Goal: Task Accomplishment & Management: Use online tool/utility

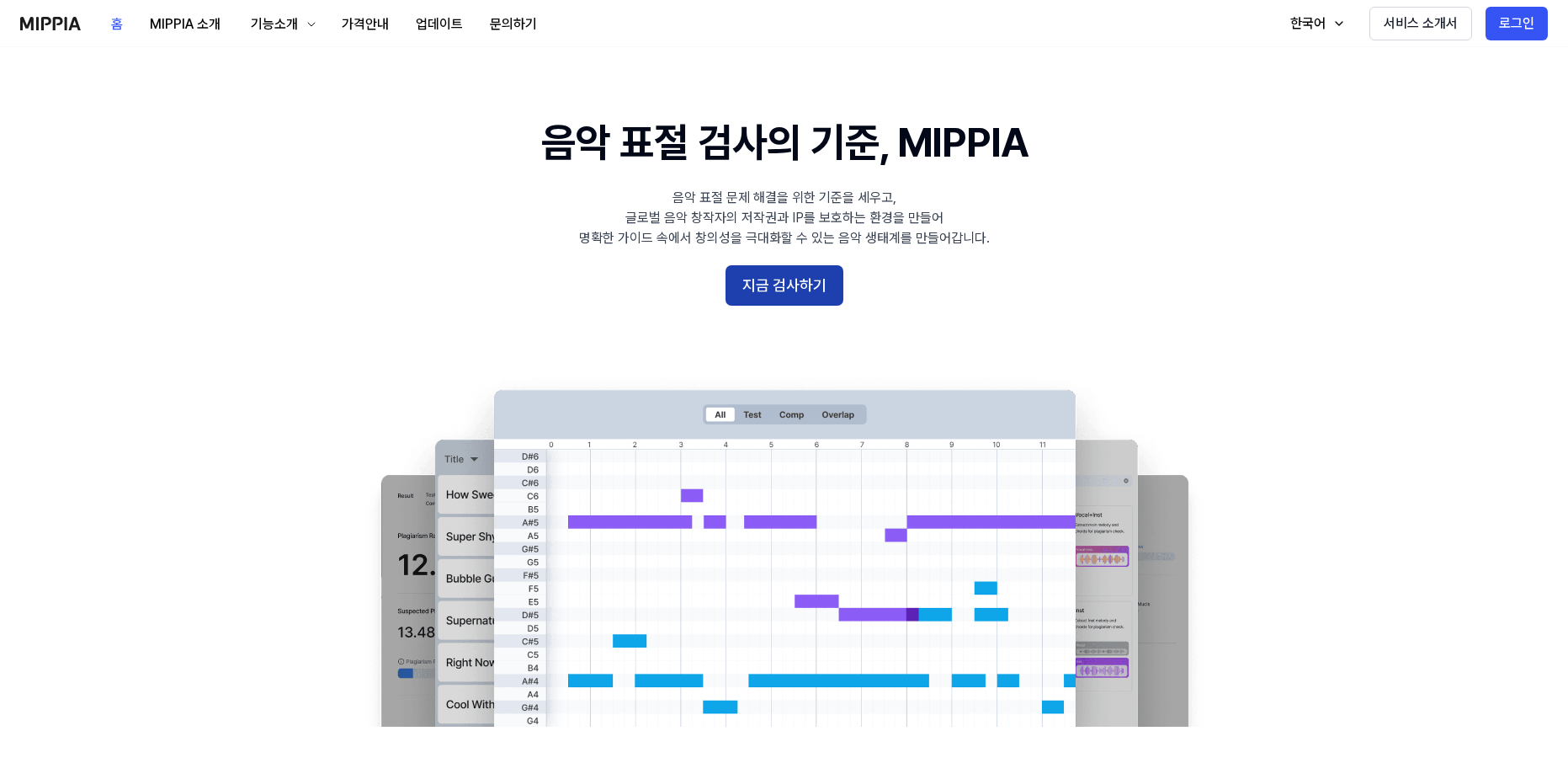
click at [757, 297] on button "지금 검사하기" at bounding box center [784, 285] width 118 height 41
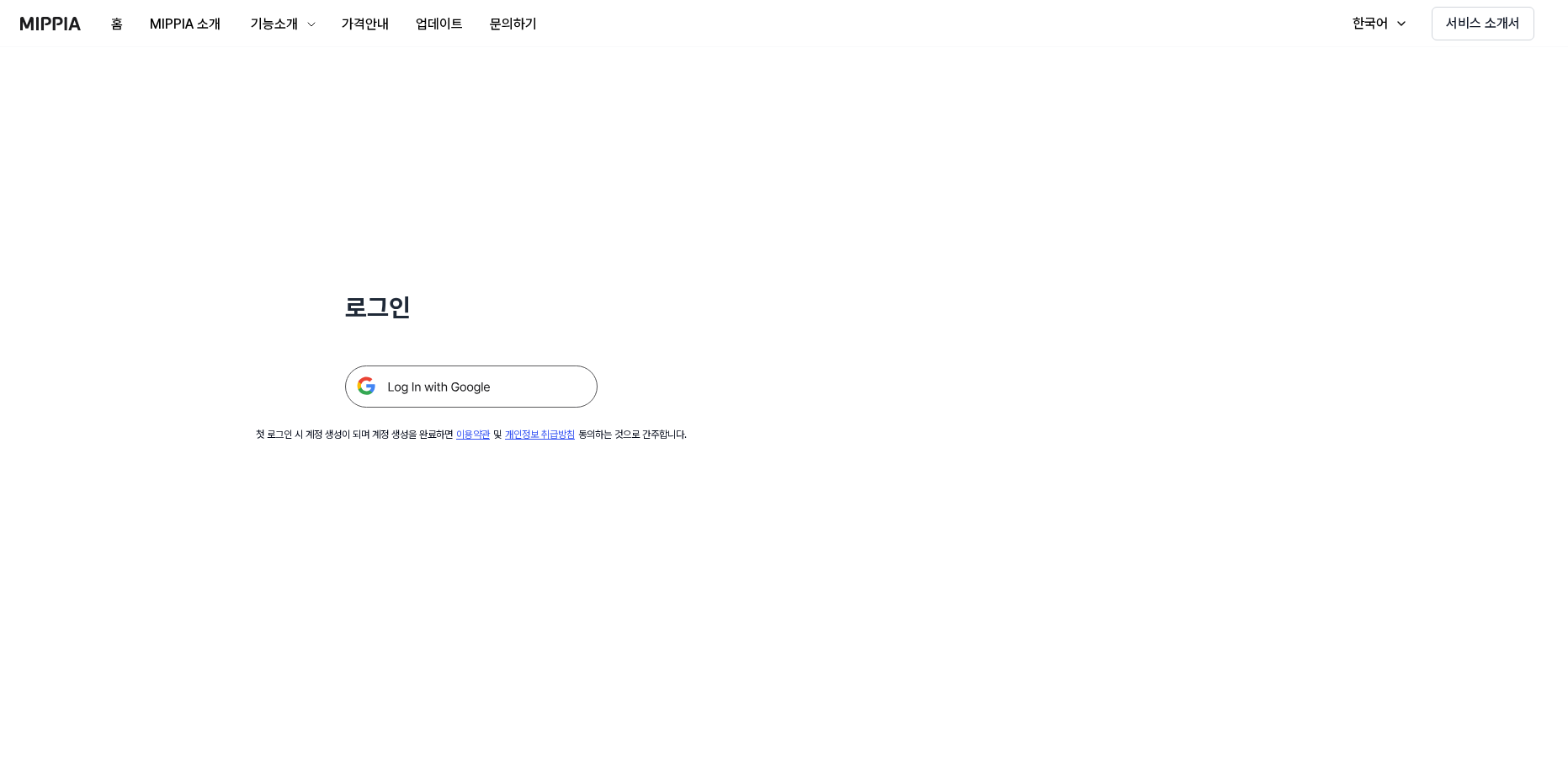
click at [468, 377] on img at bounding box center [471, 386] width 252 height 42
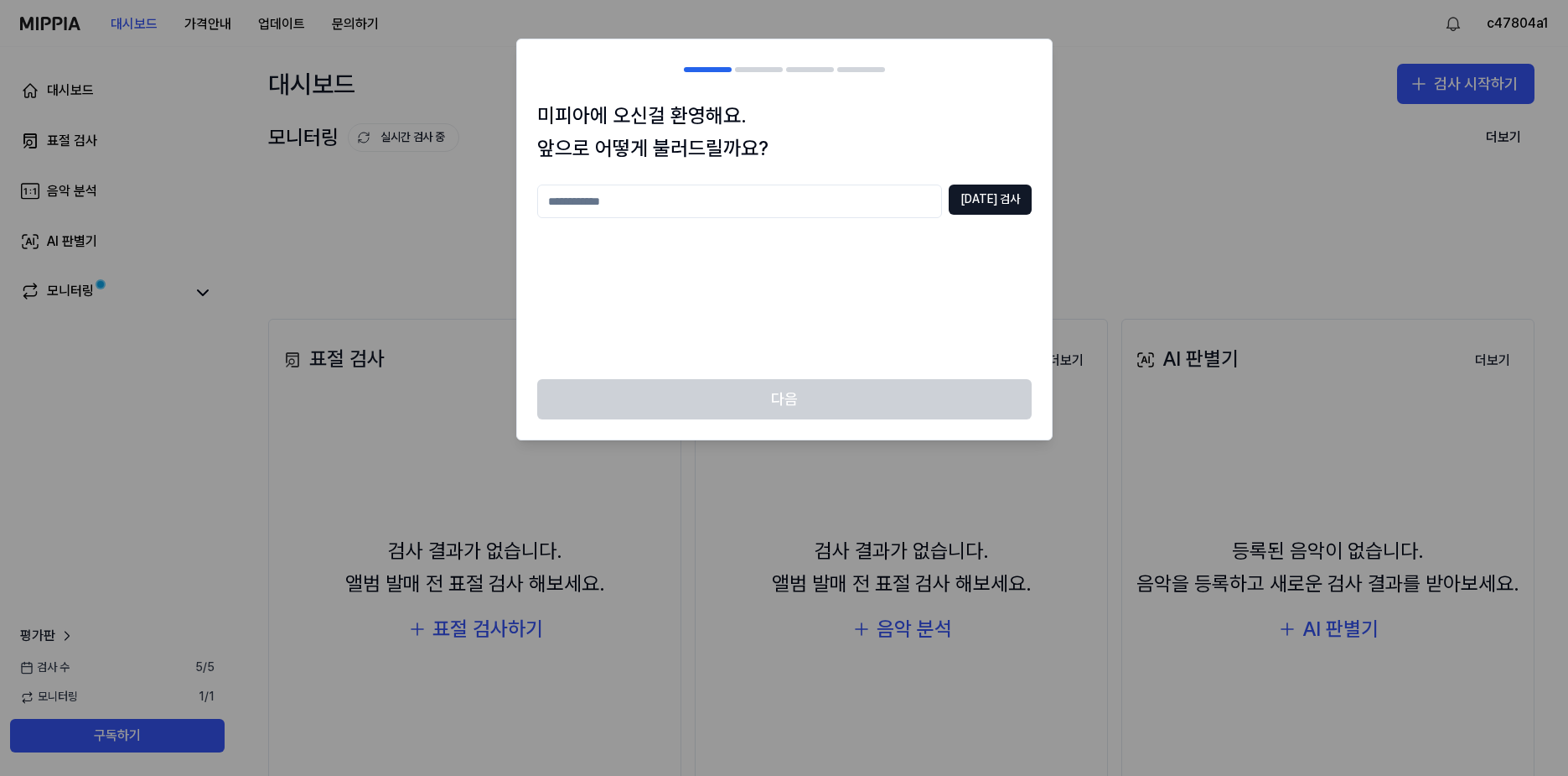
click at [811, 213] on input "text" at bounding box center [740, 202] width 405 height 34
type input "*"
type input "**"
click at [980, 203] on button "중복 검사" at bounding box center [990, 200] width 83 height 31
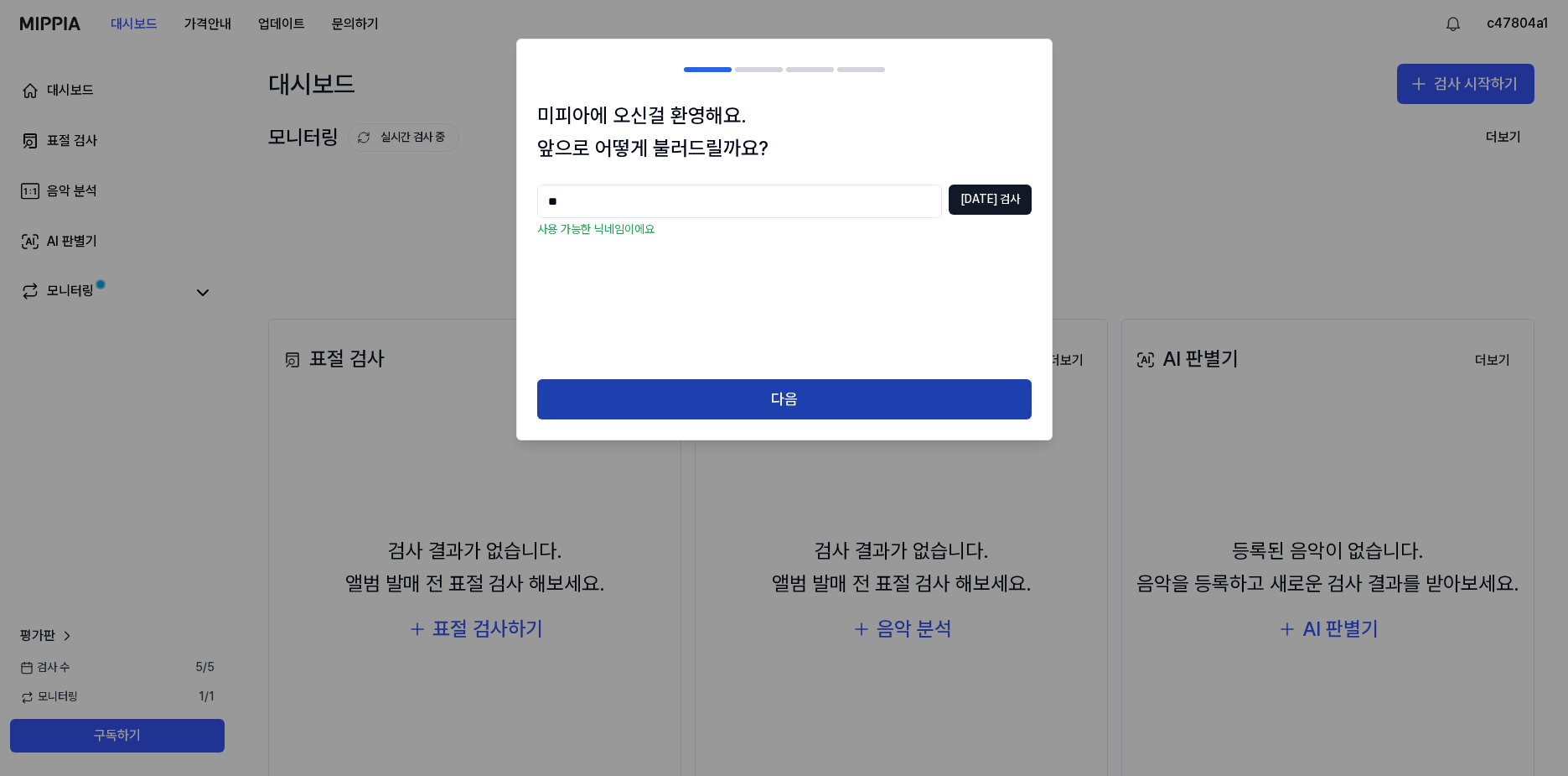
click at [754, 385] on button "다음" at bounding box center [784, 398] width 494 height 41
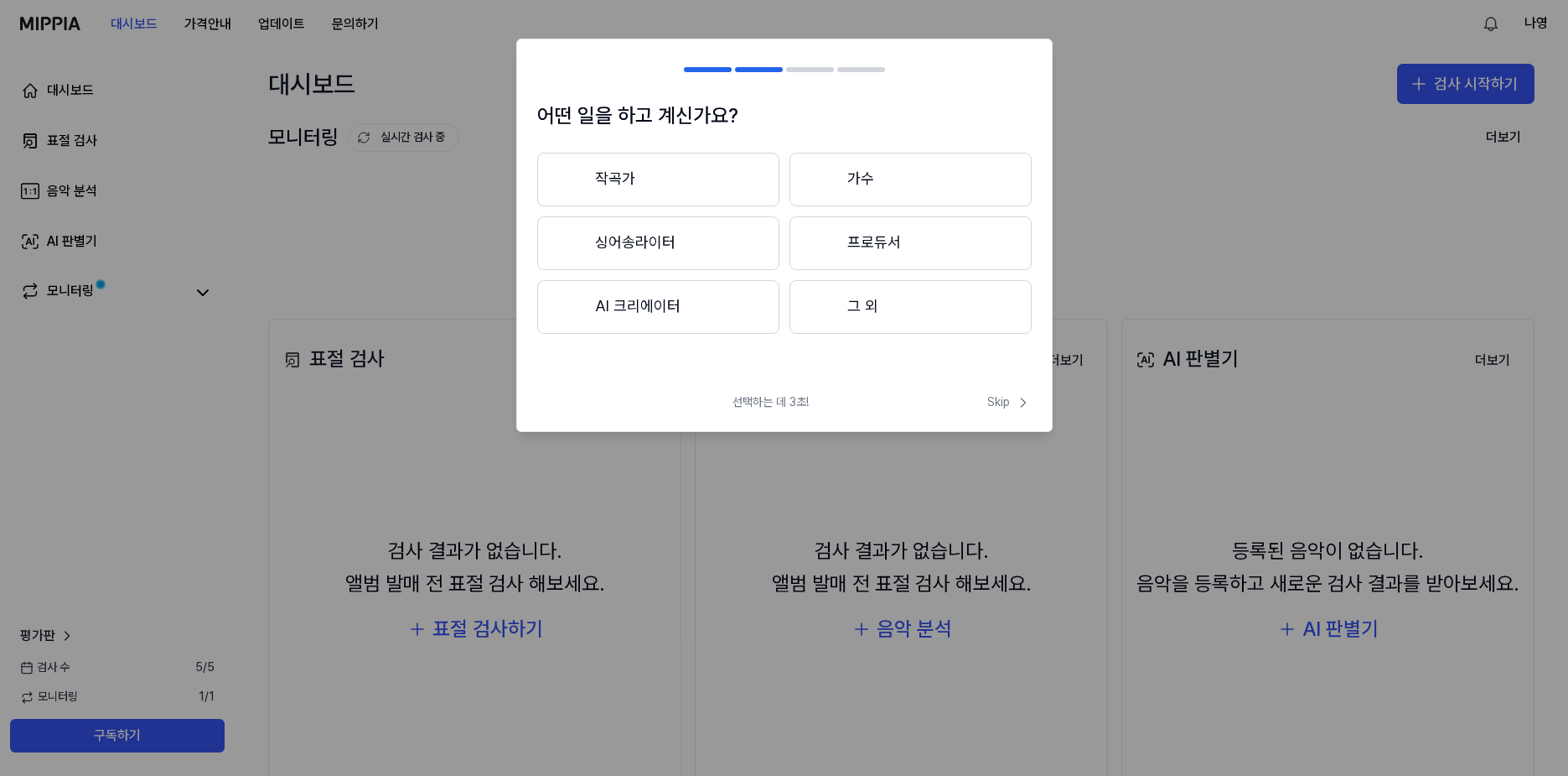
click at [690, 187] on button "작곡가" at bounding box center [658, 179] width 242 height 53
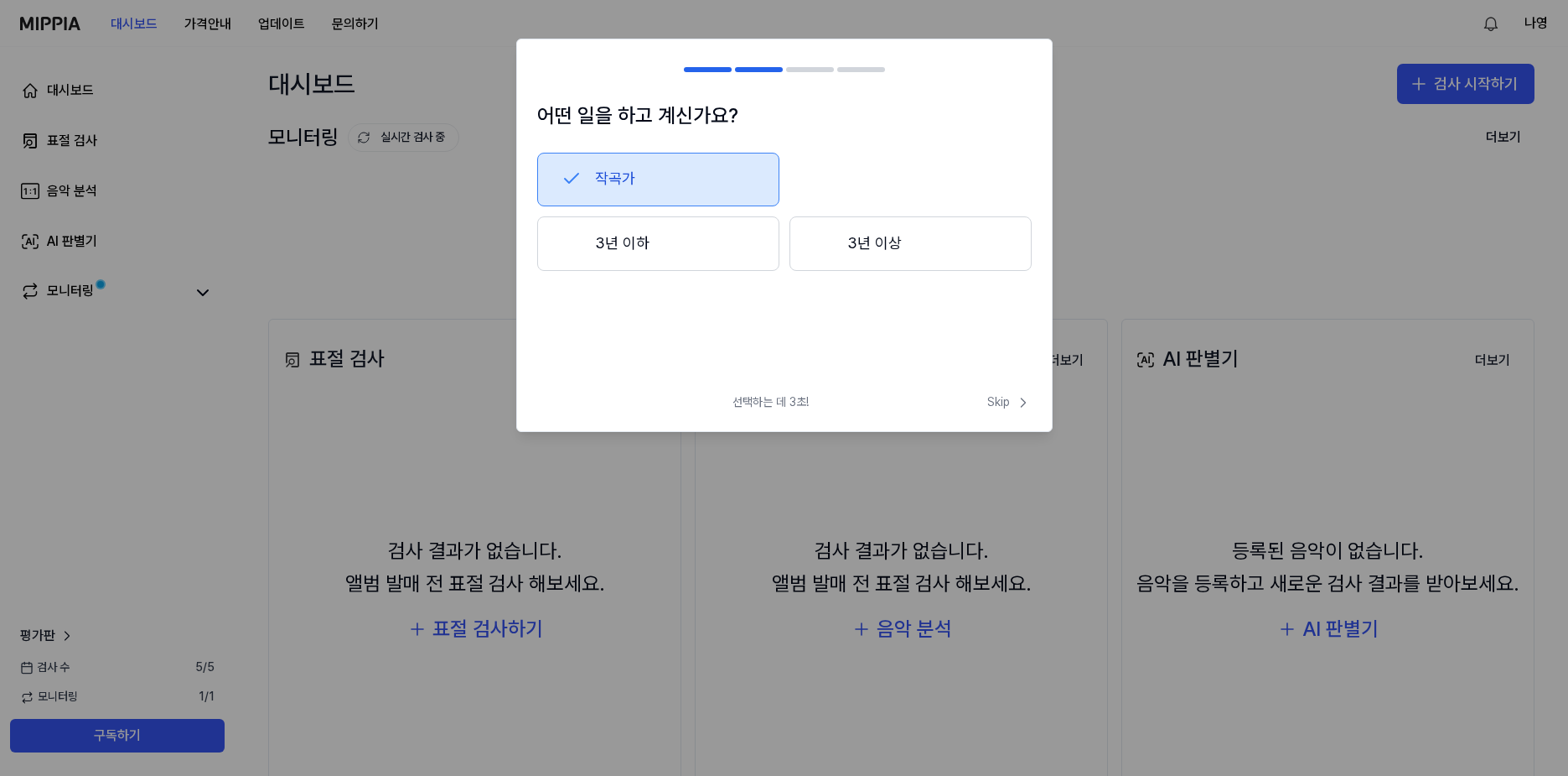
click at [709, 250] on button "3년 이하" at bounding box center [658, 244] width 242 height 55
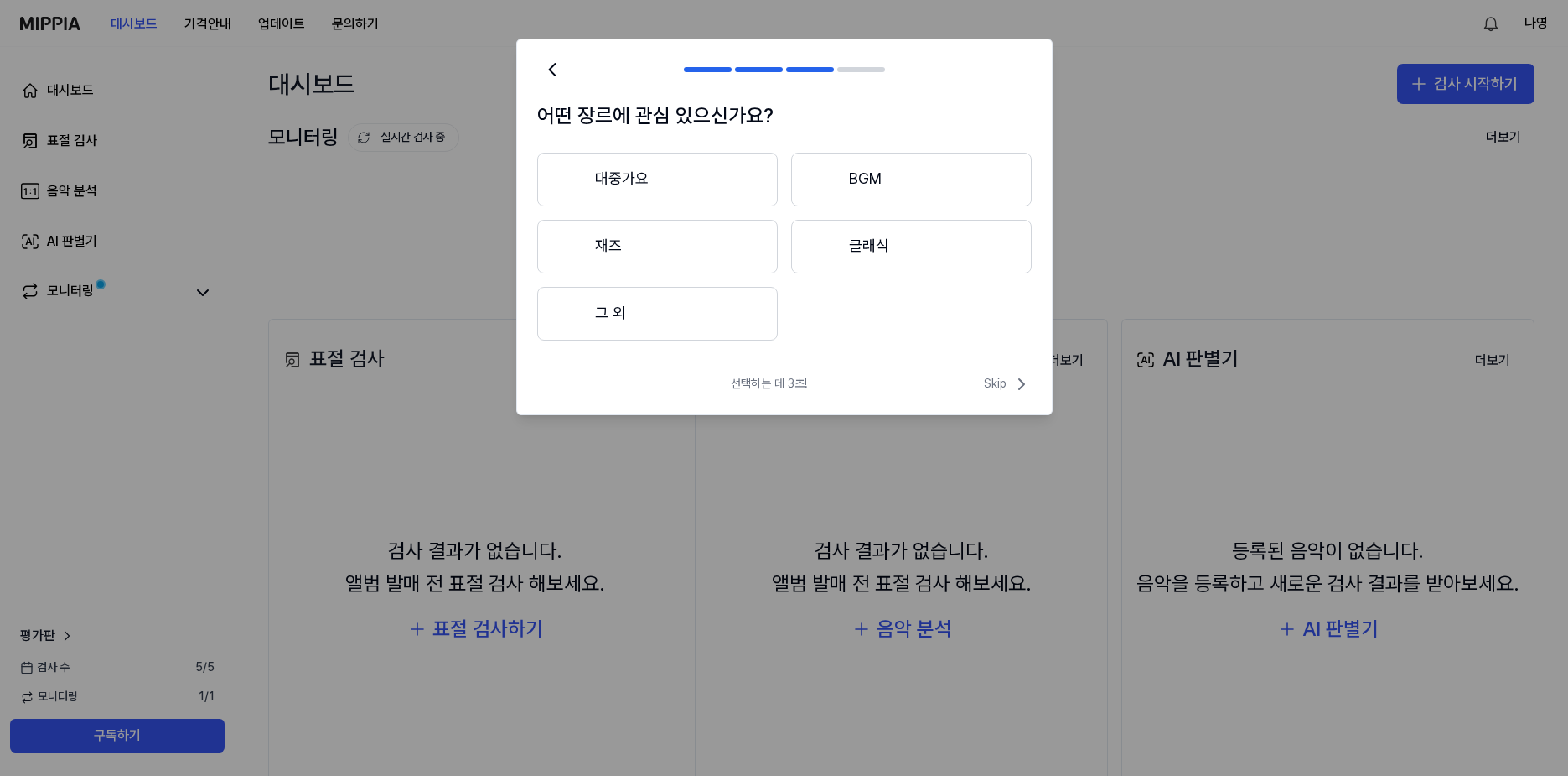
click at [701, 186] on button "대중가요" at bounding box center [657, 179] width 240 height 53
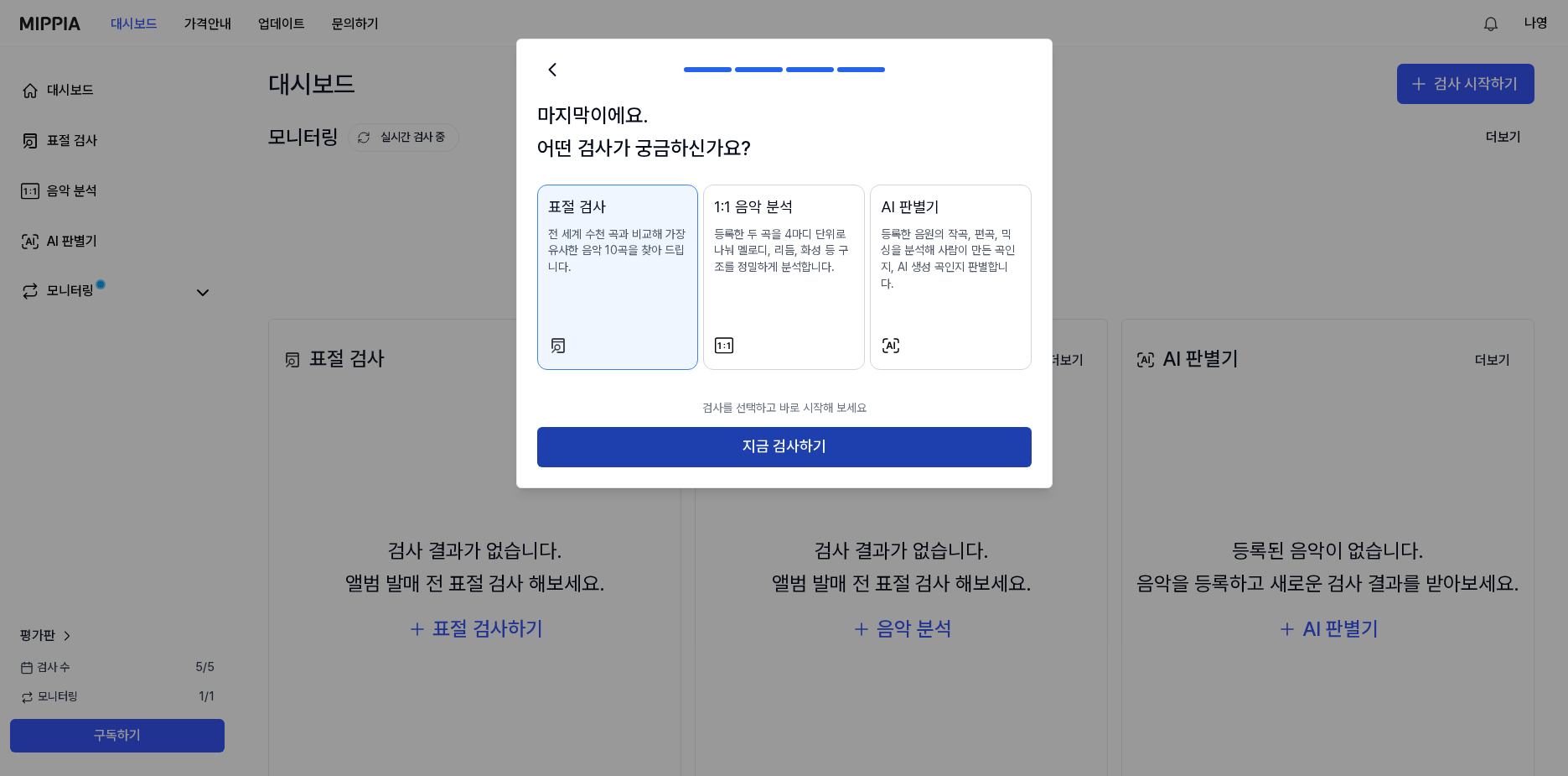
click at [751, 427] on button "지금 검사하기" at bounding box center [784, 447] width 494 height 41
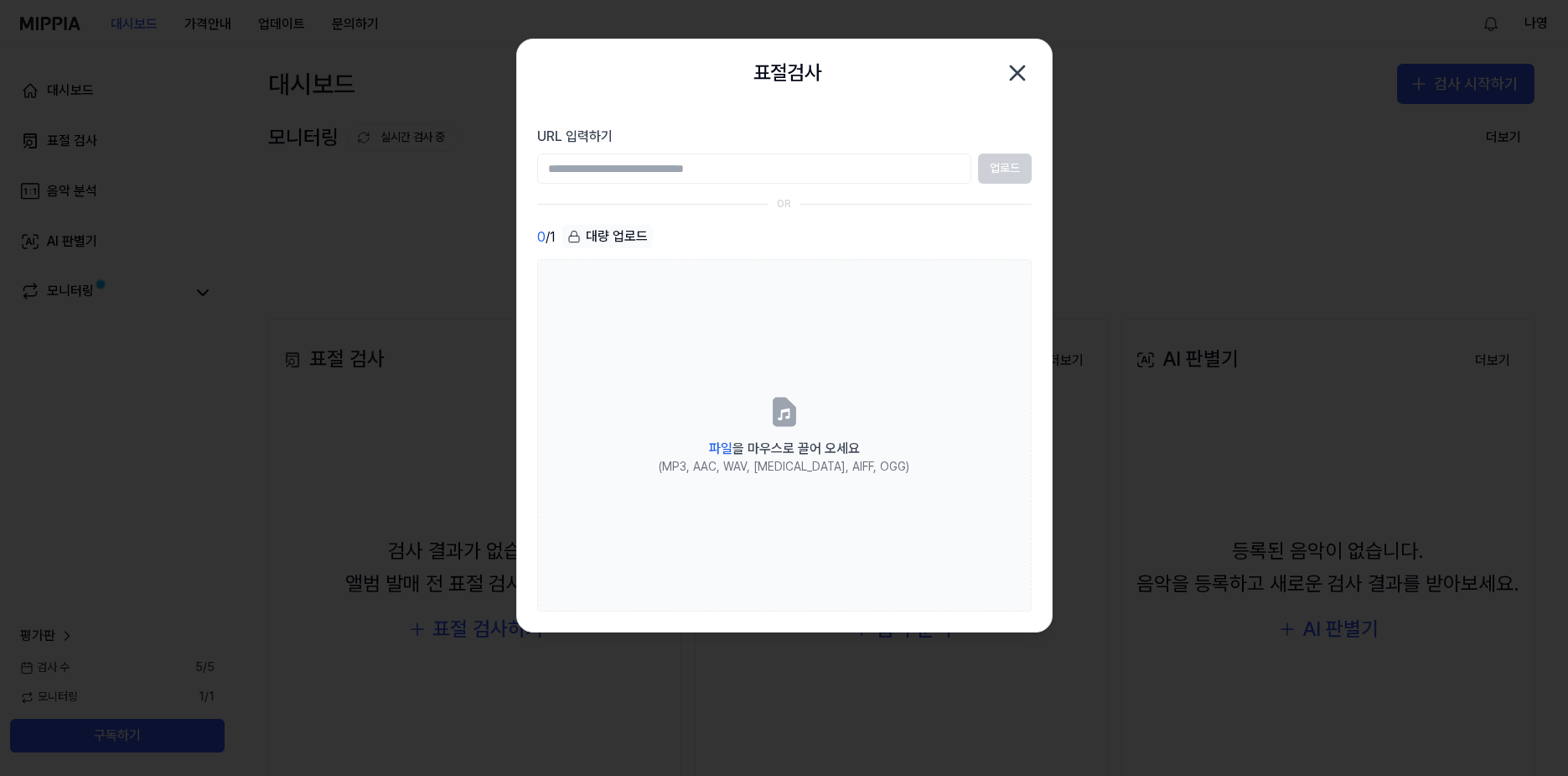
click at [696, 169] on input "URL 입력하기" at bounding box center [754, 168] width 434 height 31
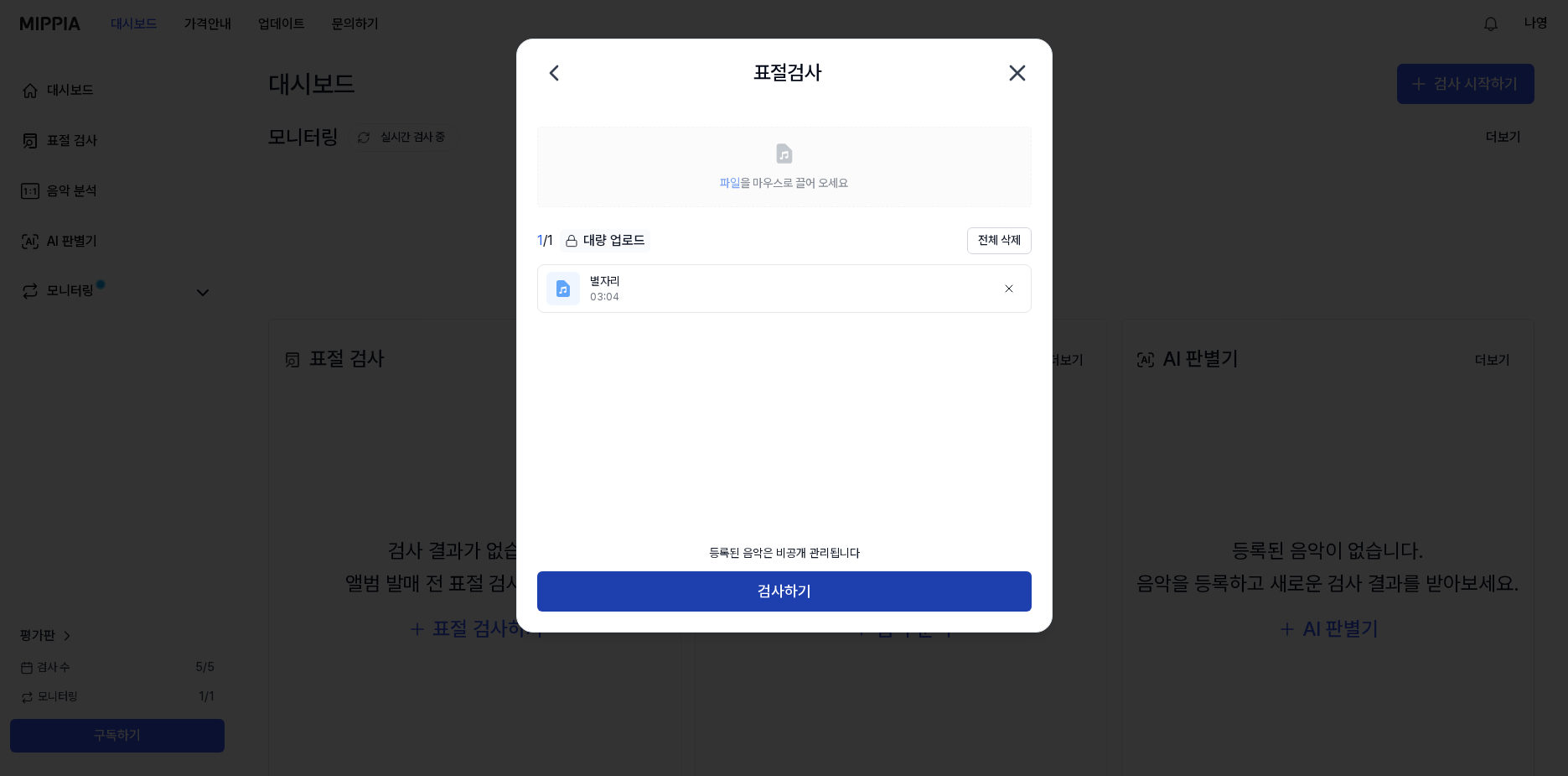
click at [815, 582] on button "검사하기" at bounding box center [784, 591] width 494 height 41
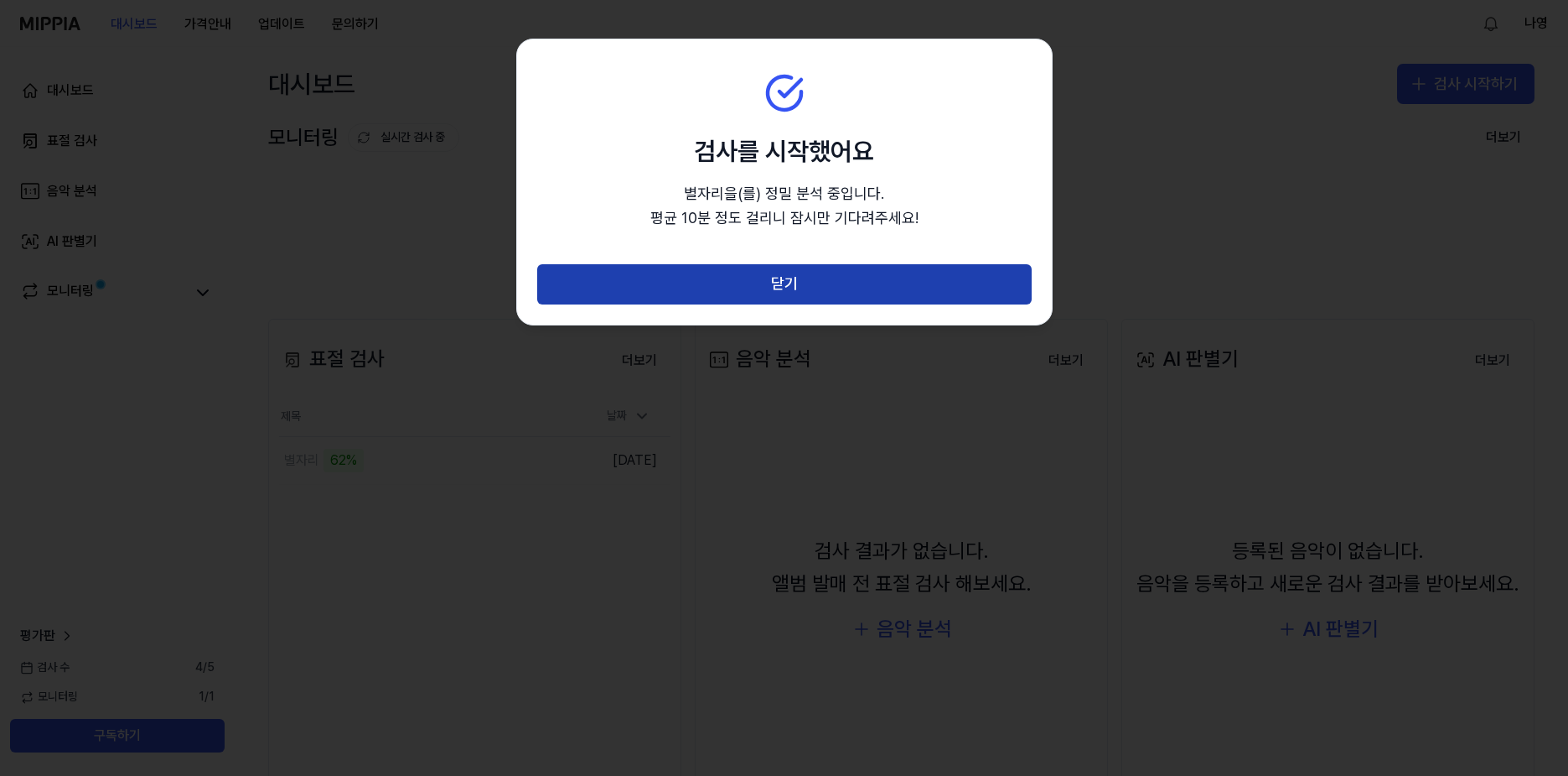
click at [869, 285] on button "닫기" at bounding box center [784, 284] width 494 height 41
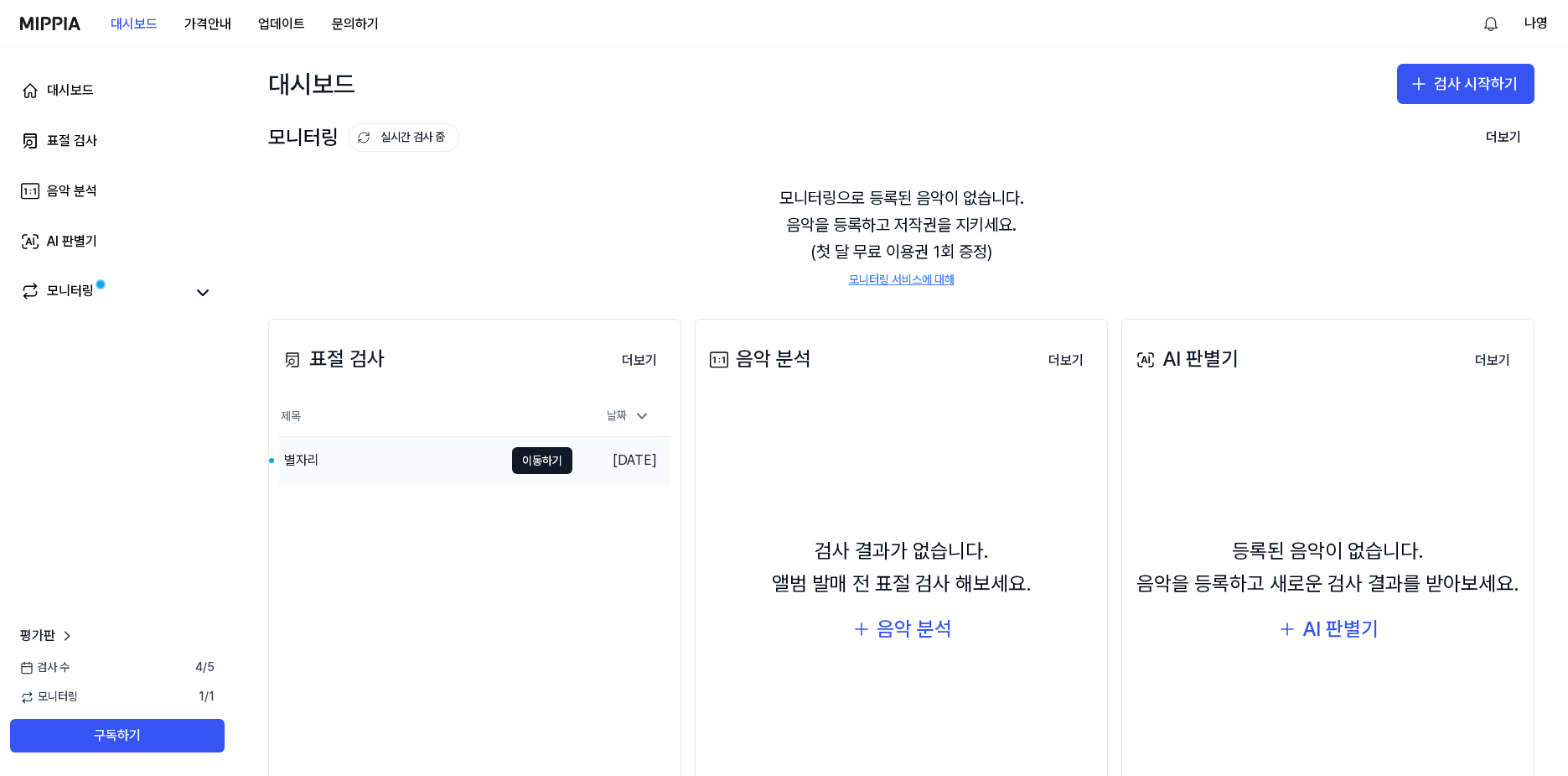
click at [322, 454] on div "별자리" at bounding box center [390, 461] width 224 height 47
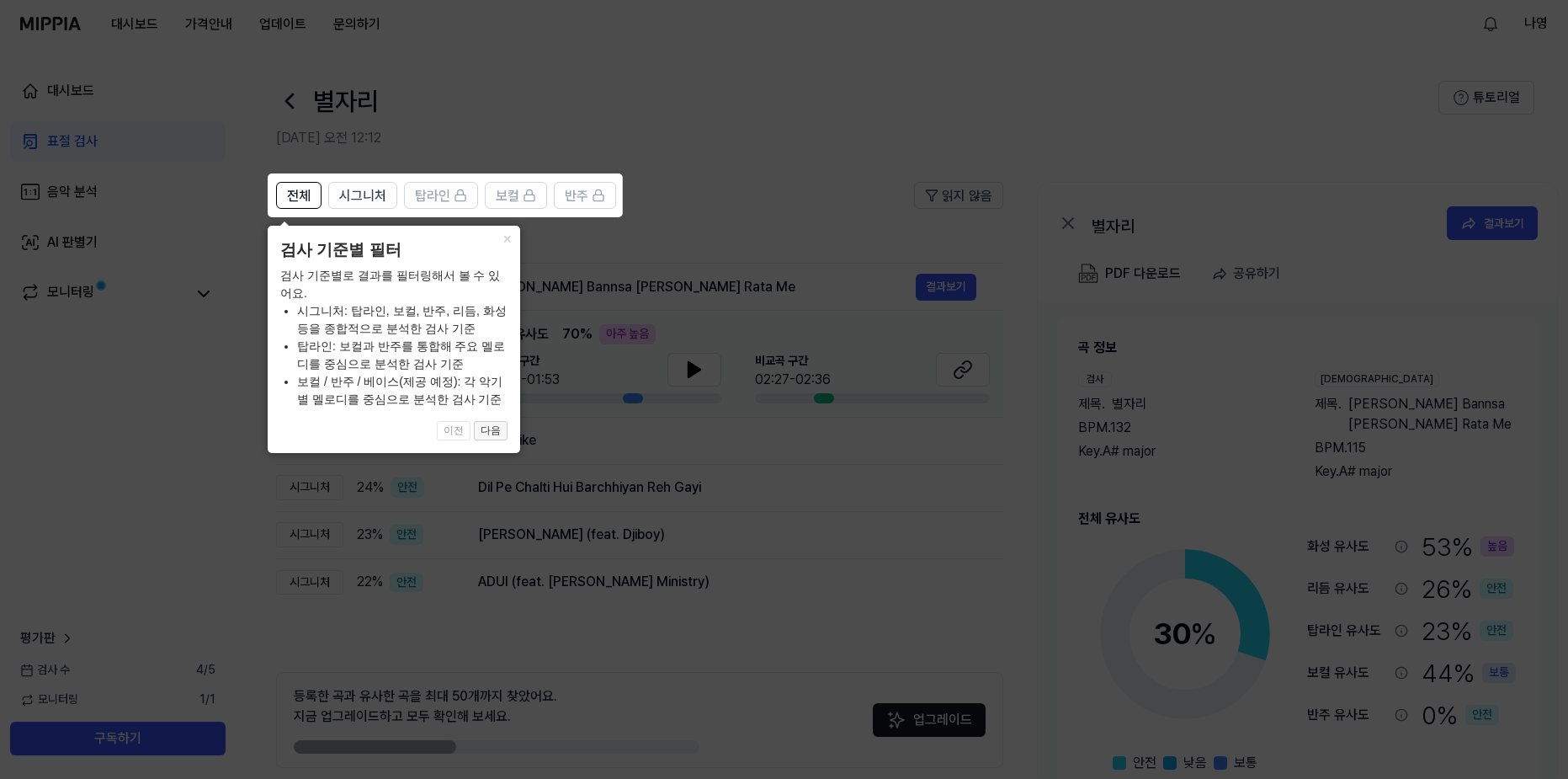
click at [487, 426] on button "다음" at bounding box center [491, 431] width 34 height 20
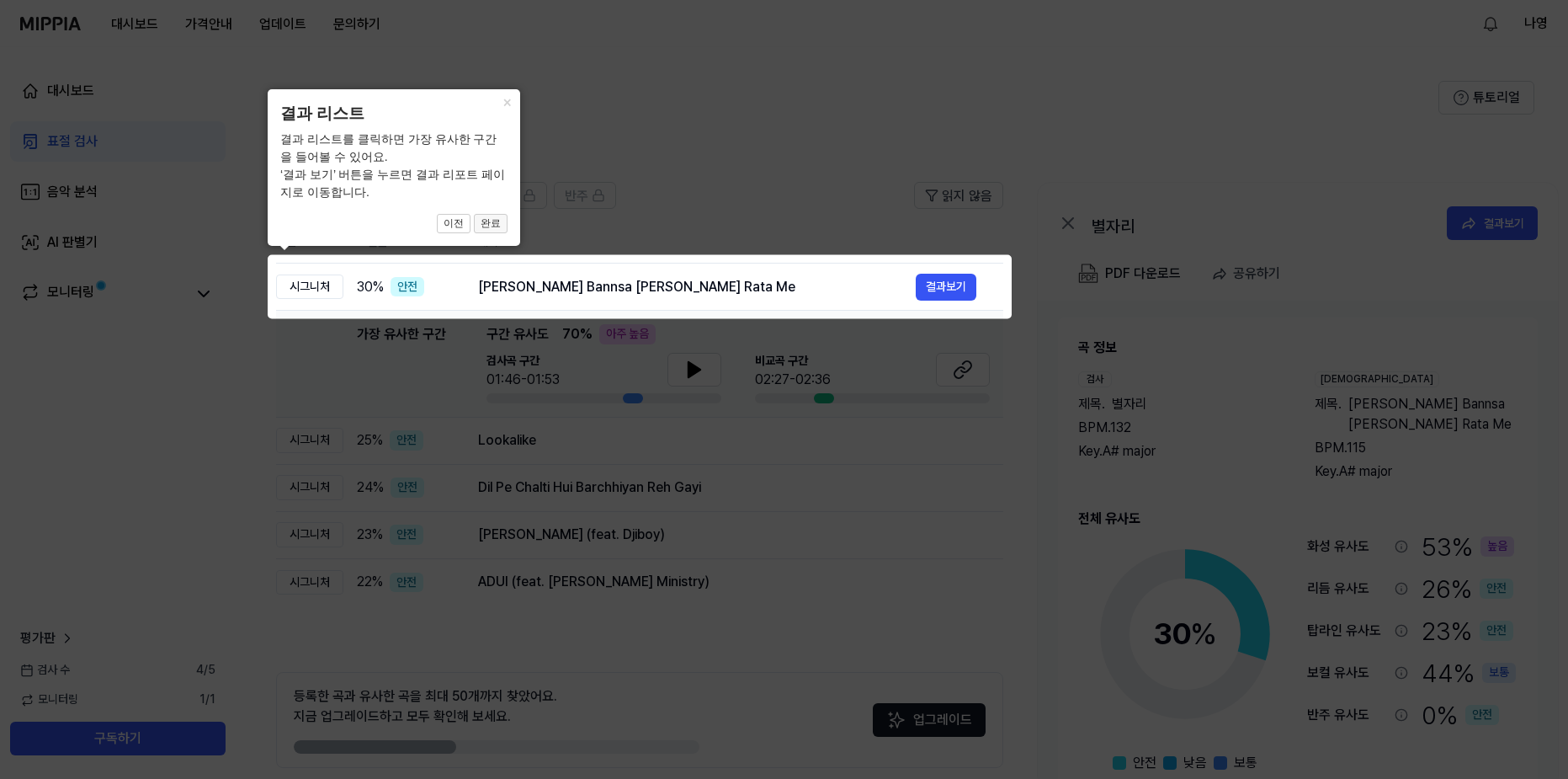
click at [488, 222] on button "완료" at bounding box center [491, 223] width 34 height 20
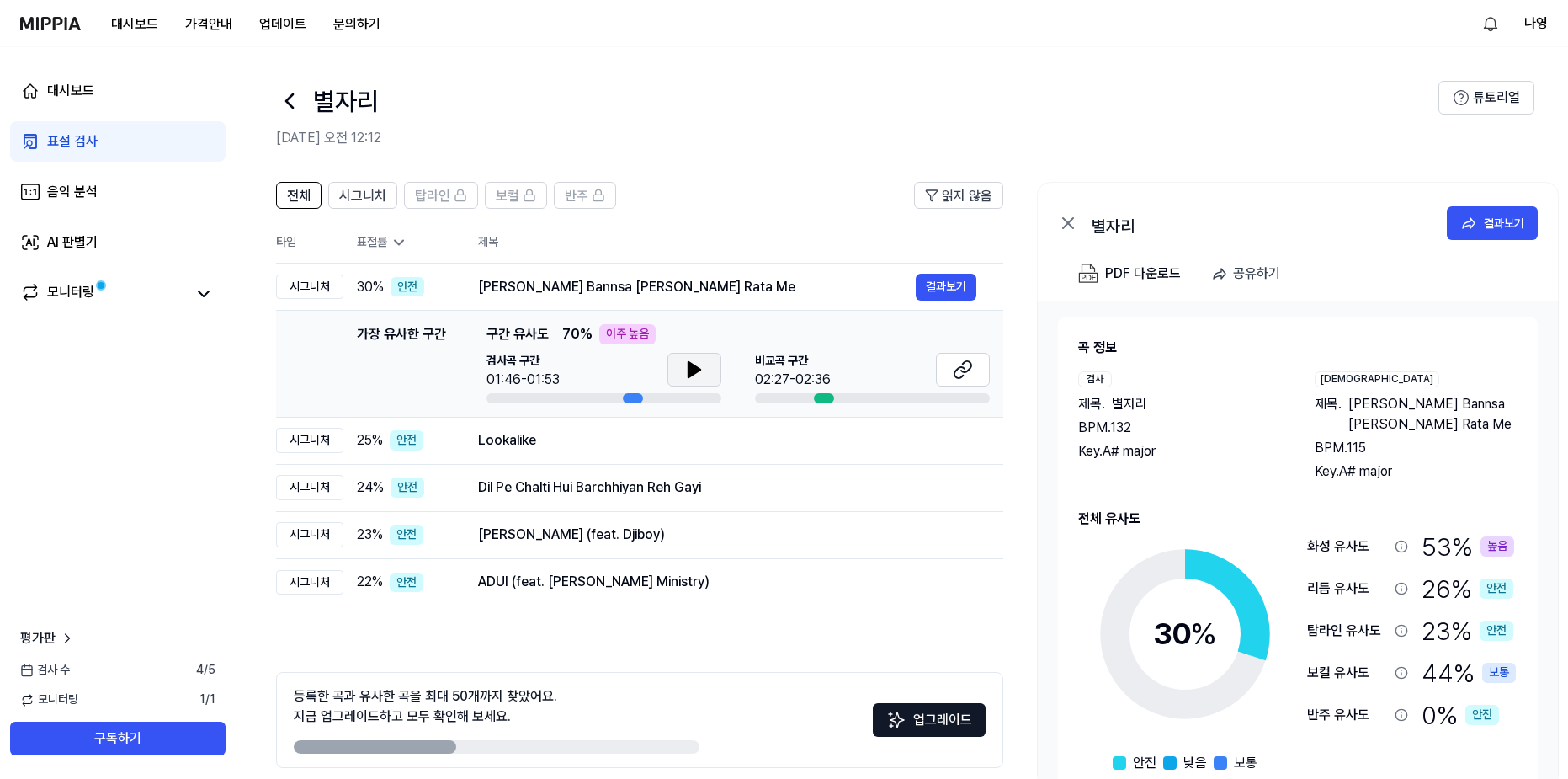
click at [697, 370] on icon at bounding box center [695, 369] width 12 height 15
click at [955, 370] on icon at bounding box center [963, 369] width 20 height 20
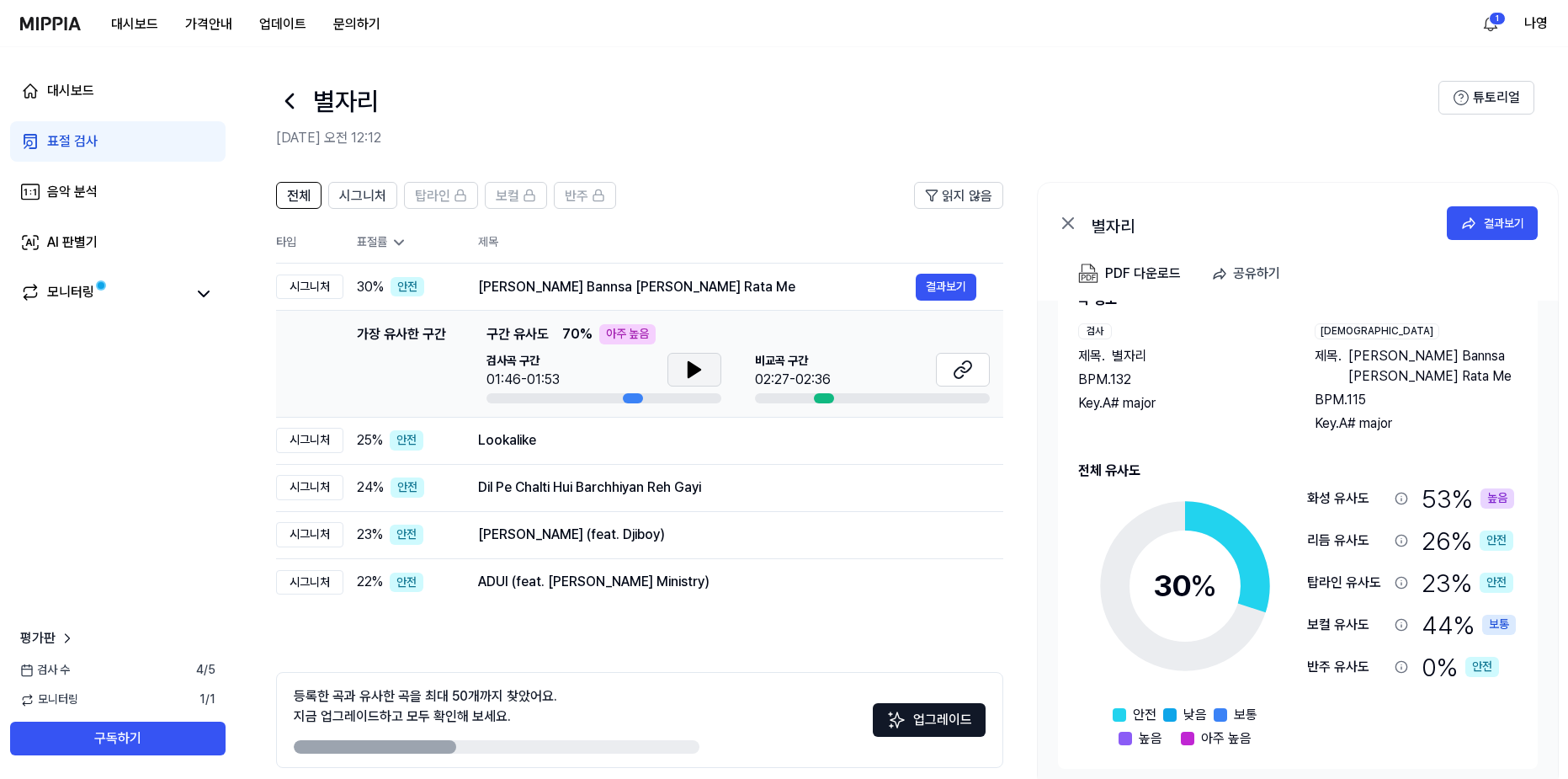
click at [292, 100] on icon at bounding box center [289, 100] width 27 height 27
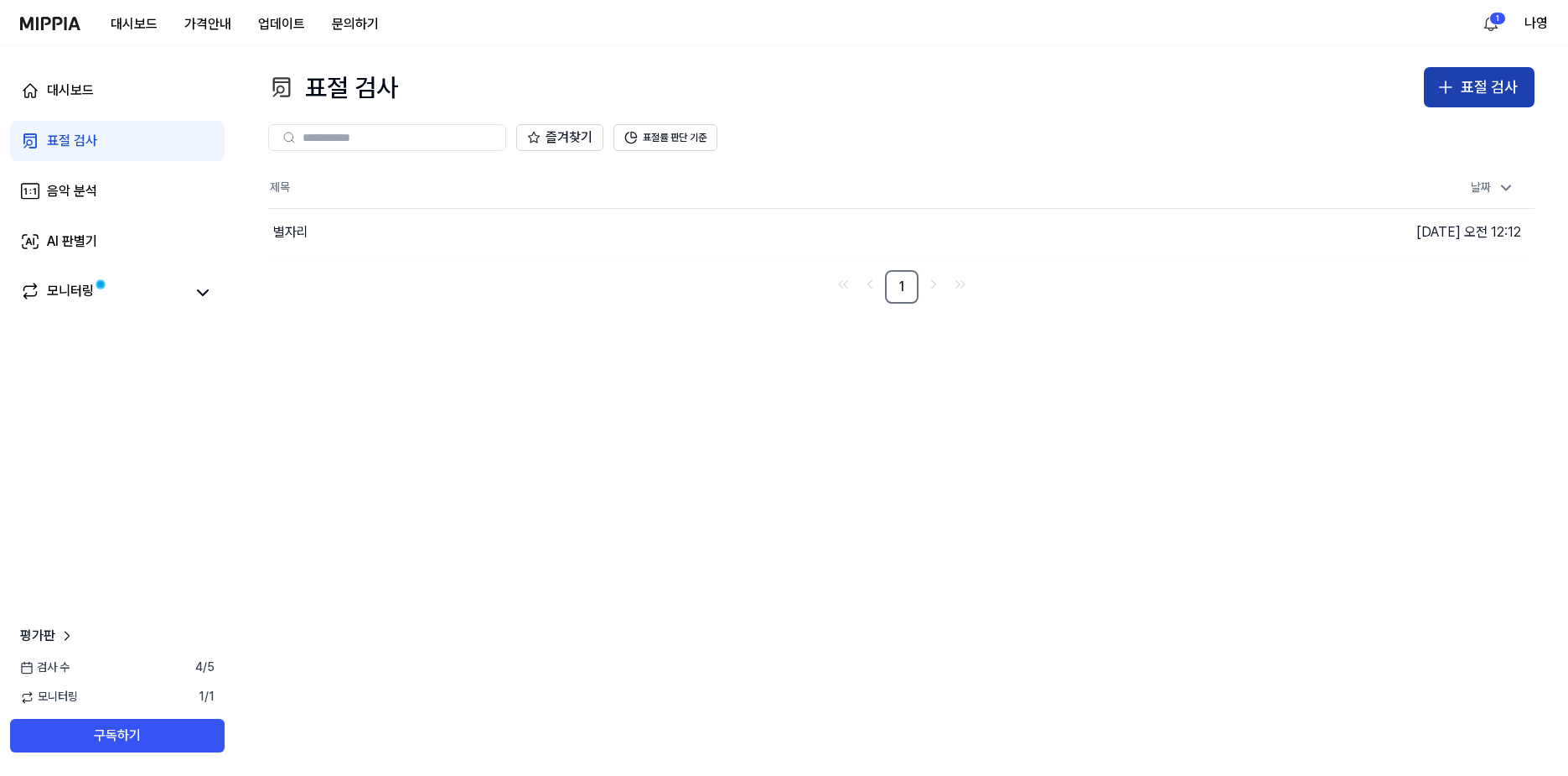
click at [1445, 95] on icon "button" at bounding box center [1445, 87] width 20 height 20
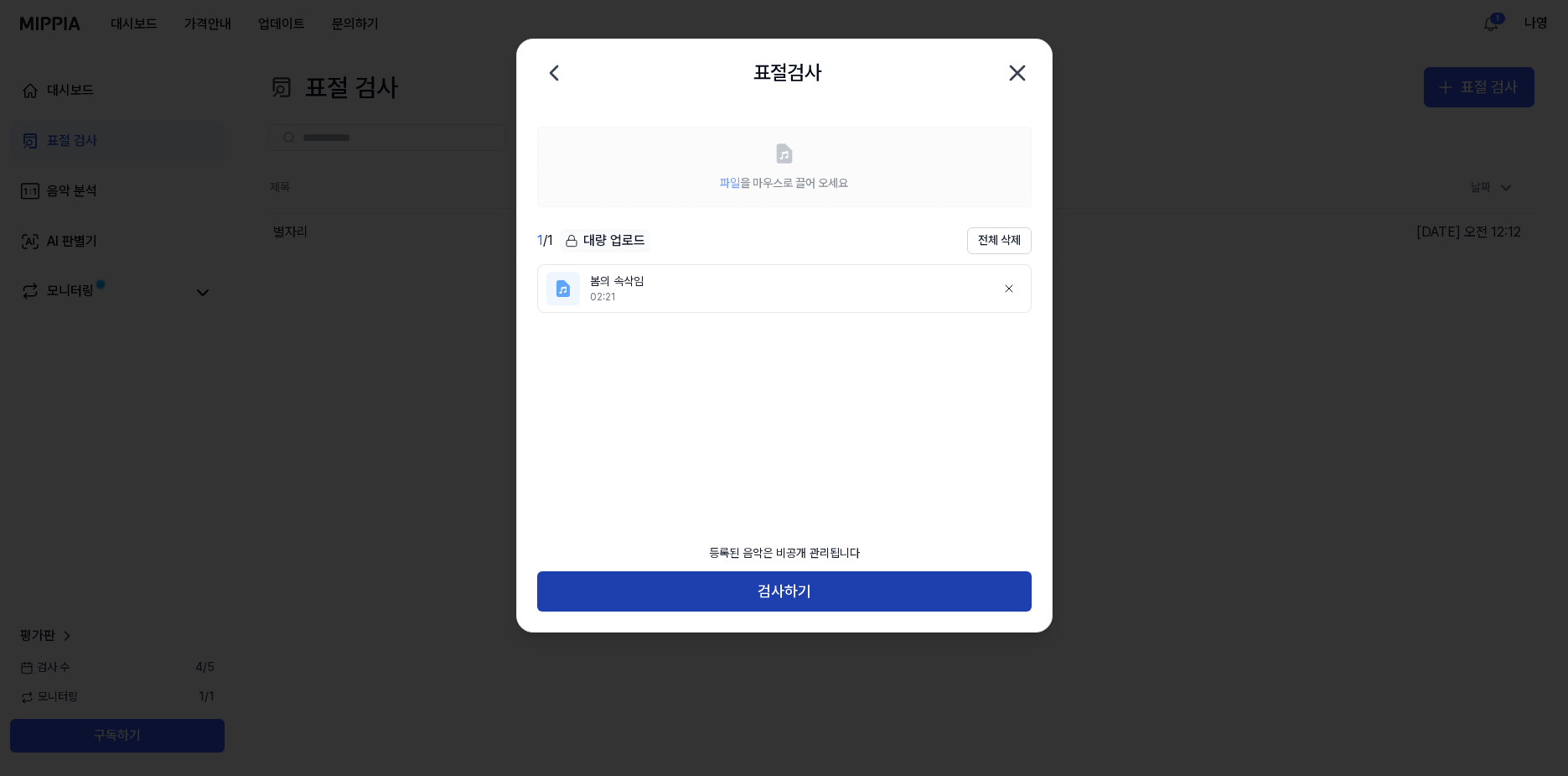
click at [785, 584] on button "검사하기" at bounding box center [784, 591] width 494 height 41
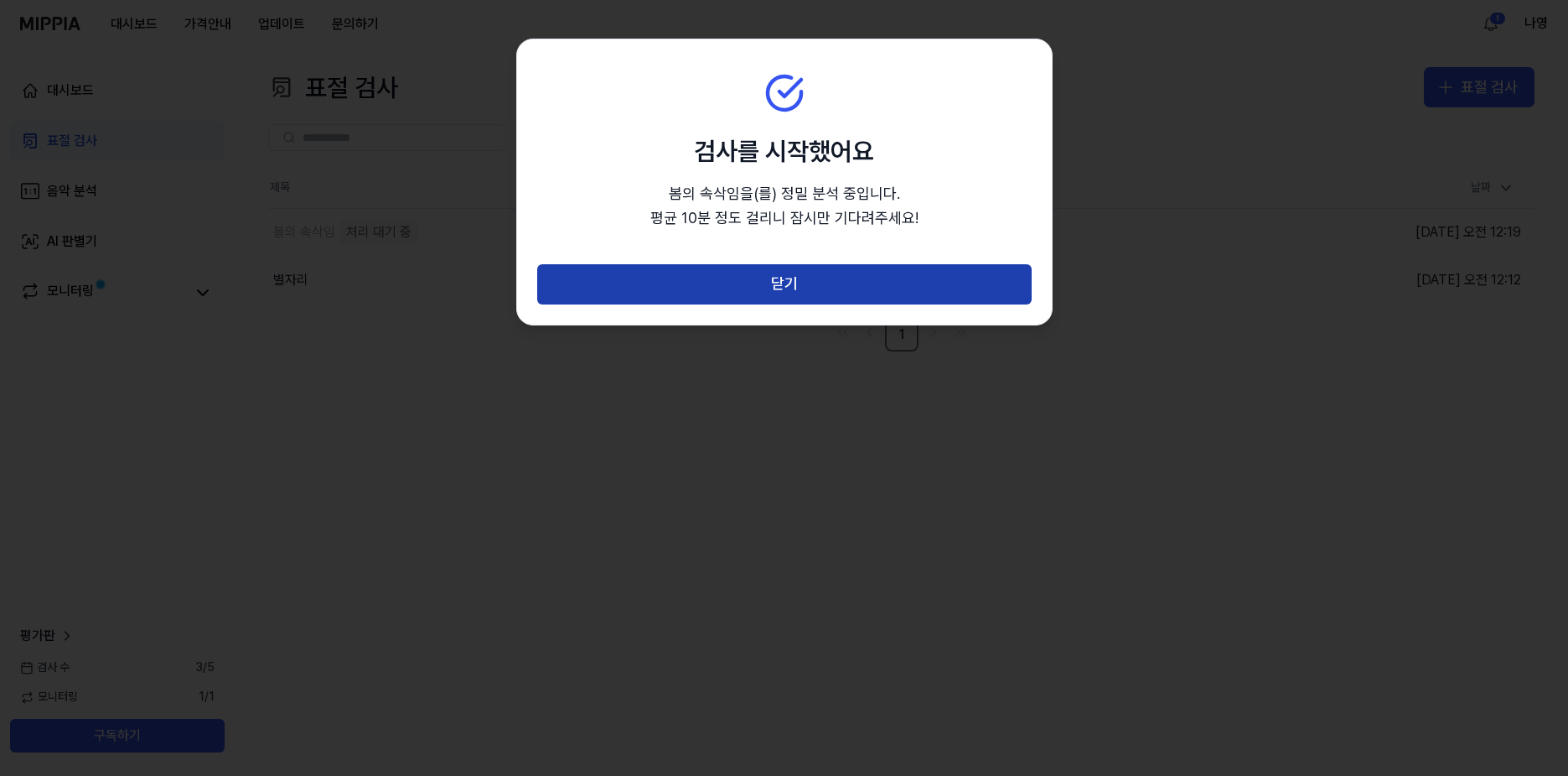
click at [792, 285] on button "닫기" at bounding box center [784, 284] width 494 height 41
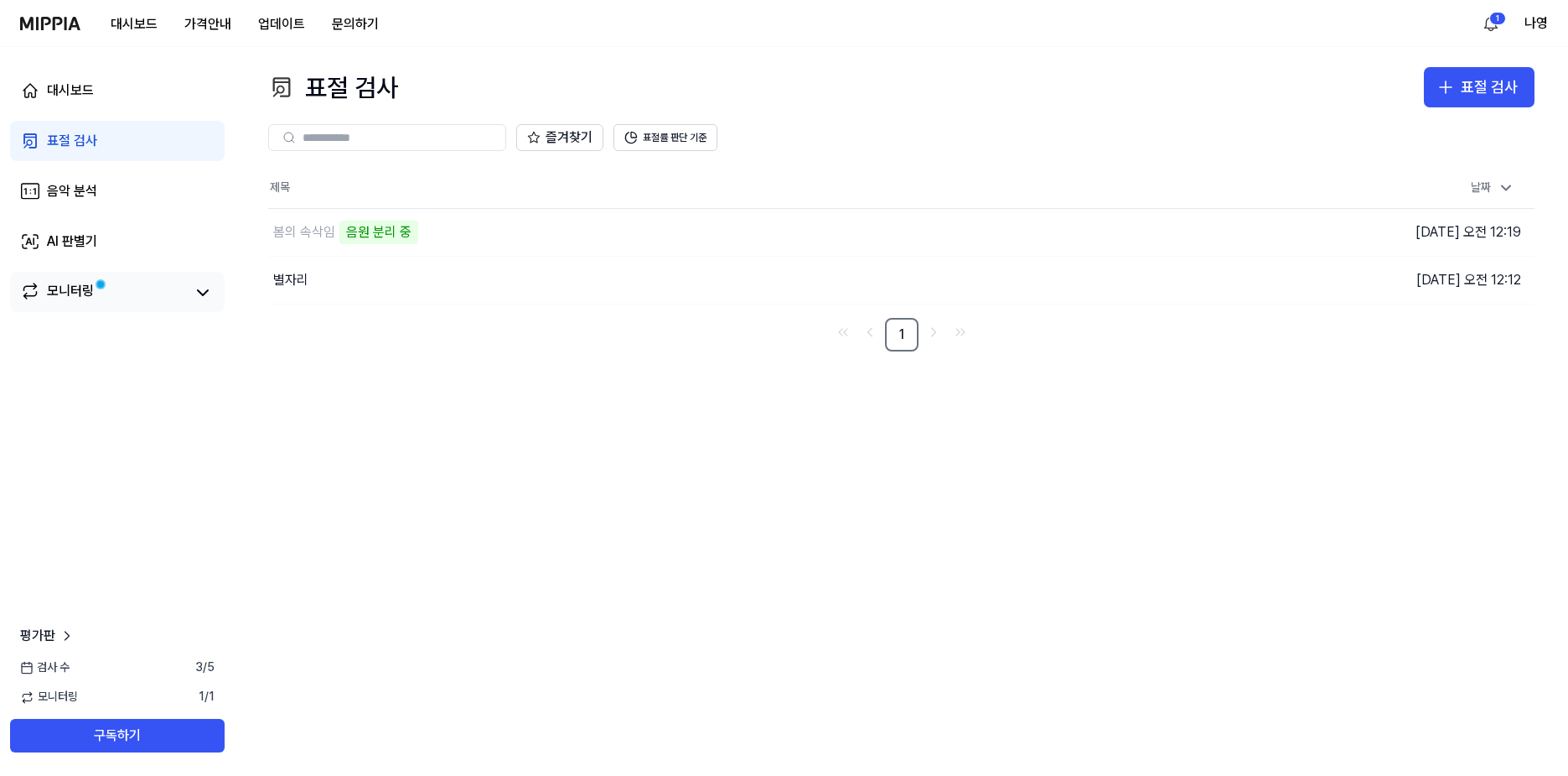
click at [105, 293] on link "모니터링" at bounding box center [102, 293] width 164 height 24
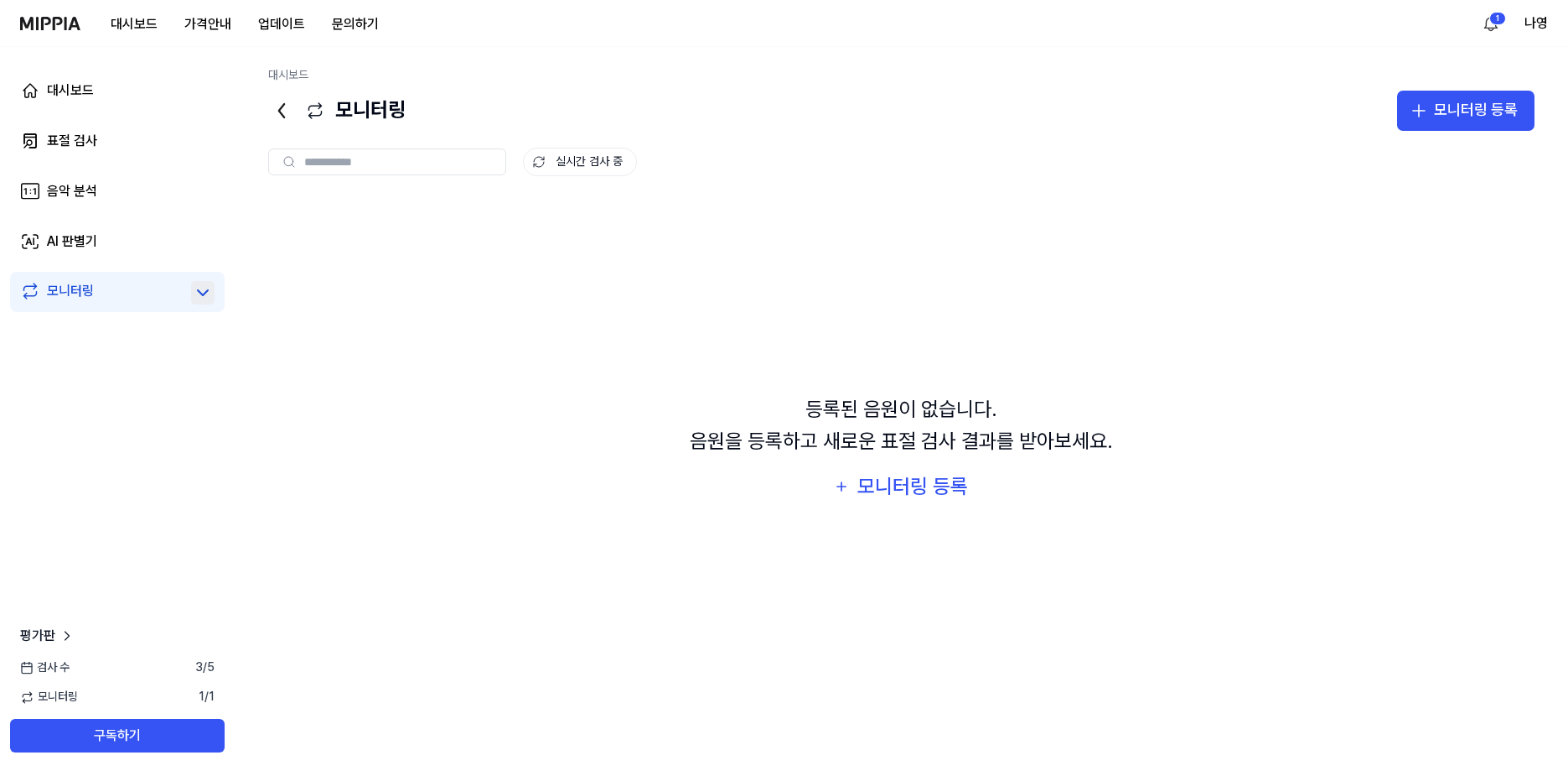
click at [202, 287] on icon at bounding box center [203, 293] width 20 height 20
click at [63, 84] on div "대시보드" at bounding box center [71, 90] width 47 height 20
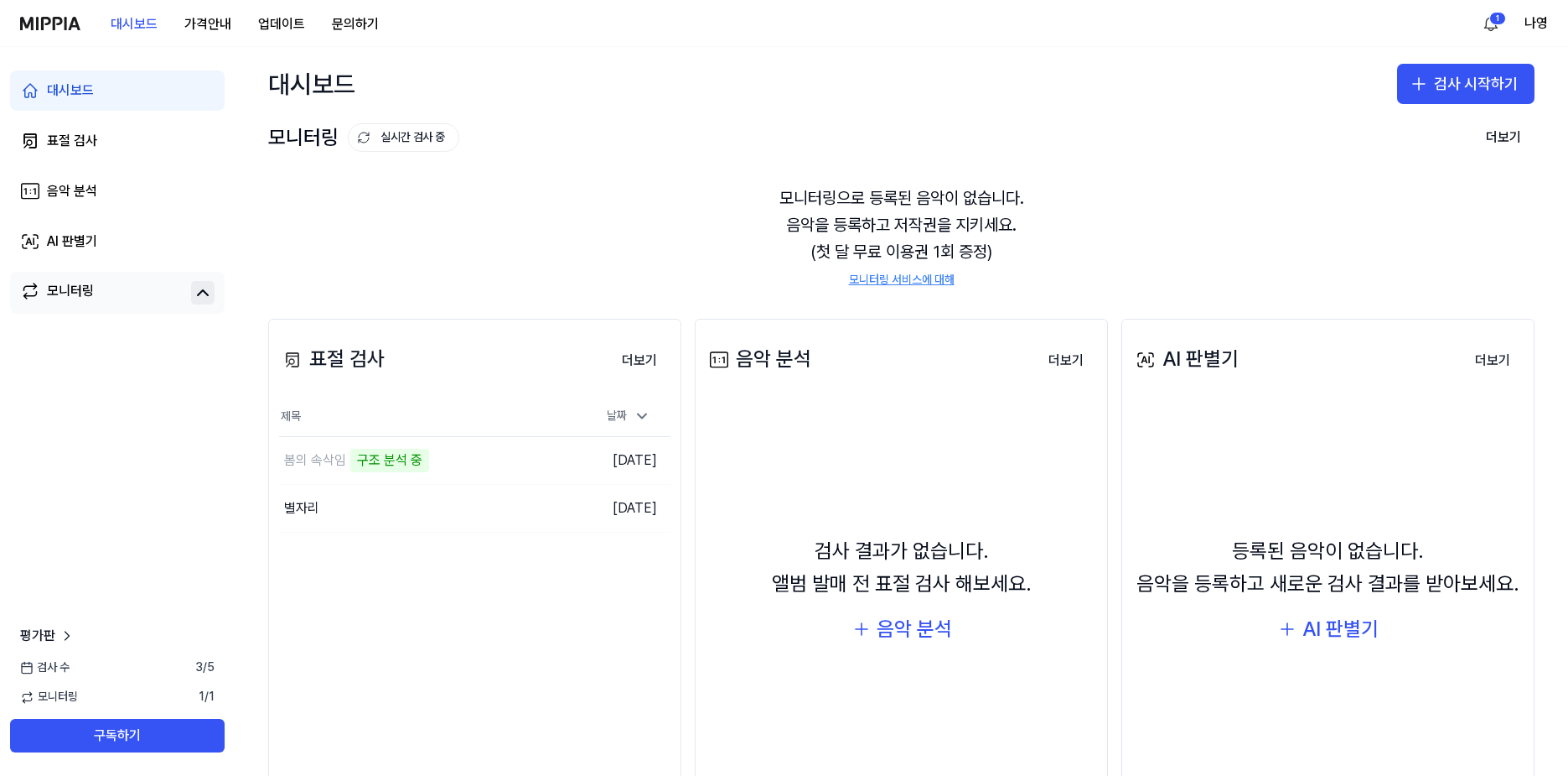
click at [617, 622] on div "표절 검사 더보기 표절 검사 제목 날짜 봄의 속삭임 구조 분석 중 이동하기 2025.10.10. 별자리 이동하기 2025.10.10. 더보기" at bounding box center [474, 578] width 413 height 521
click at [323, 462] on div "봄의 속삭임" at bounding box center [315, 461] width 62 height 20
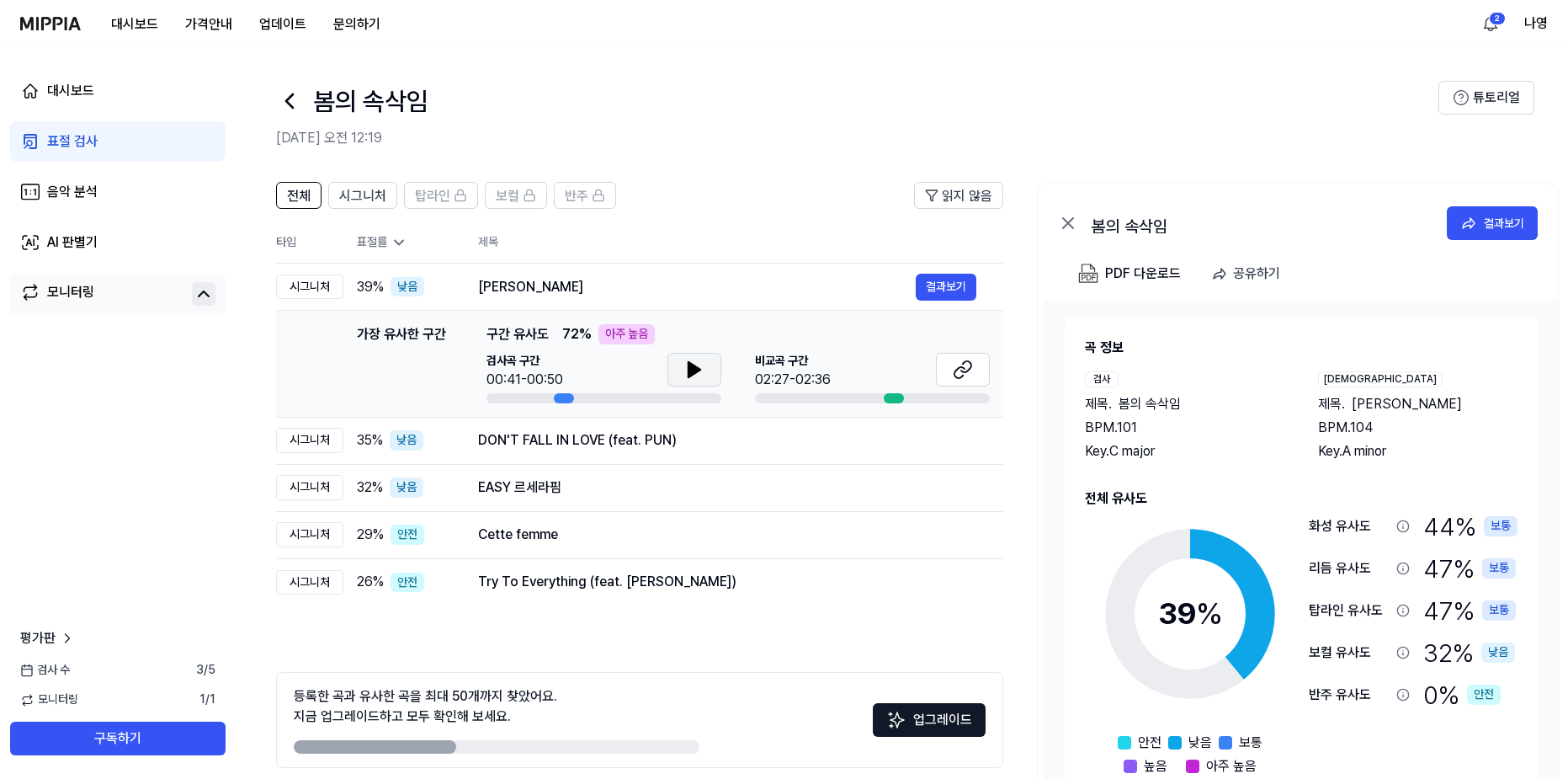
click at [691, 374] on icon at bounding box center [695, 369] width 12 height 15
click at [965, 370] on icon at bounding box center [963, 369] width 20 height 20
click at [959, 359] on icon at bounding box center [963, 369] width 20 height 20
click at [697, 363] on icon at bounding box center [695, 369] width 20 height 20
click at [941, 286] on button "결과보기" at bounding box center [946, 287] width 61 height 27
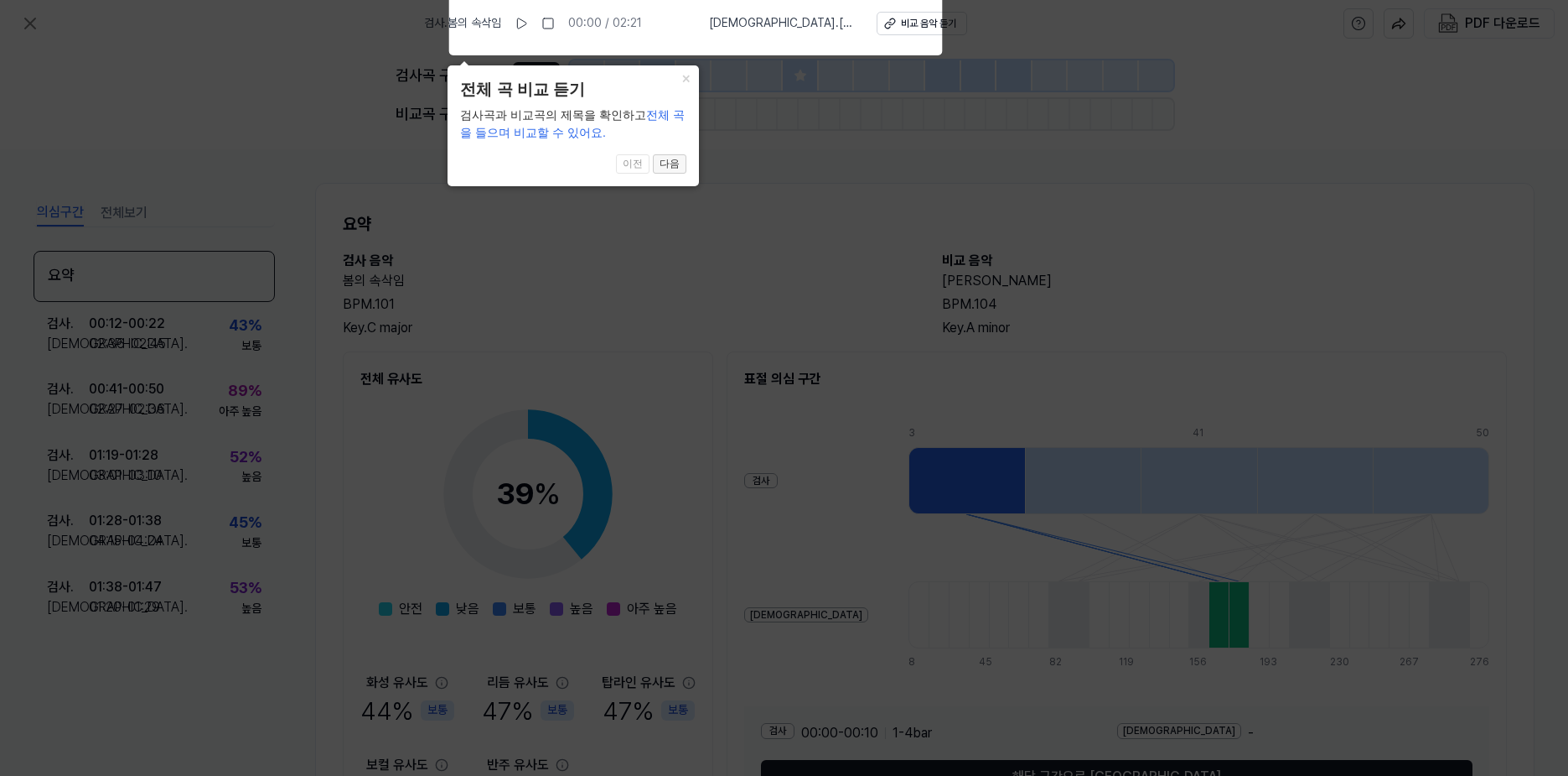
click at [677, 160] on button "다음" at bounding box center [670, 164] width 34 height 20
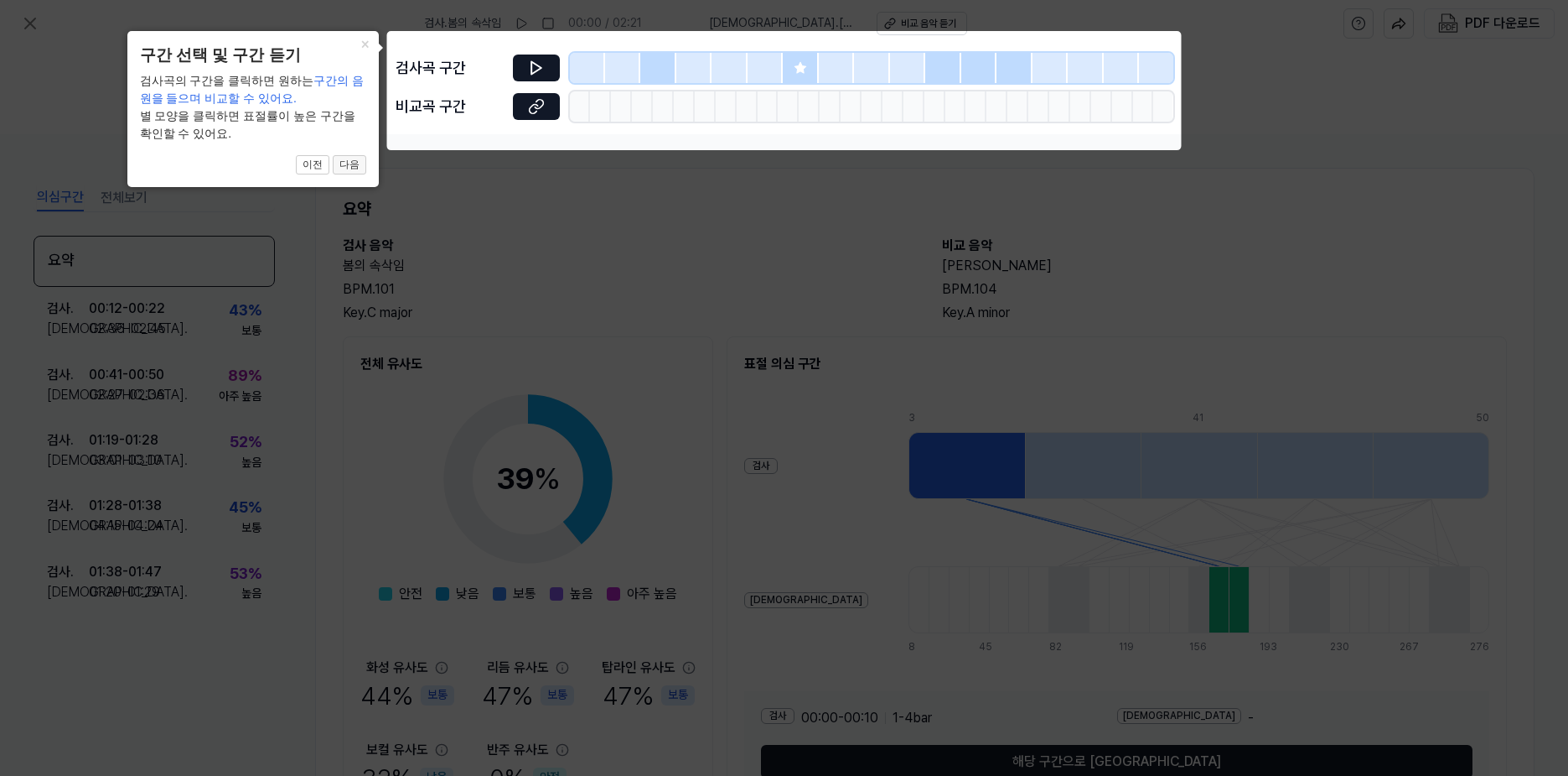
click at [345, 162] on button "다음" at bounding box center [350, 165] width 34 height 20
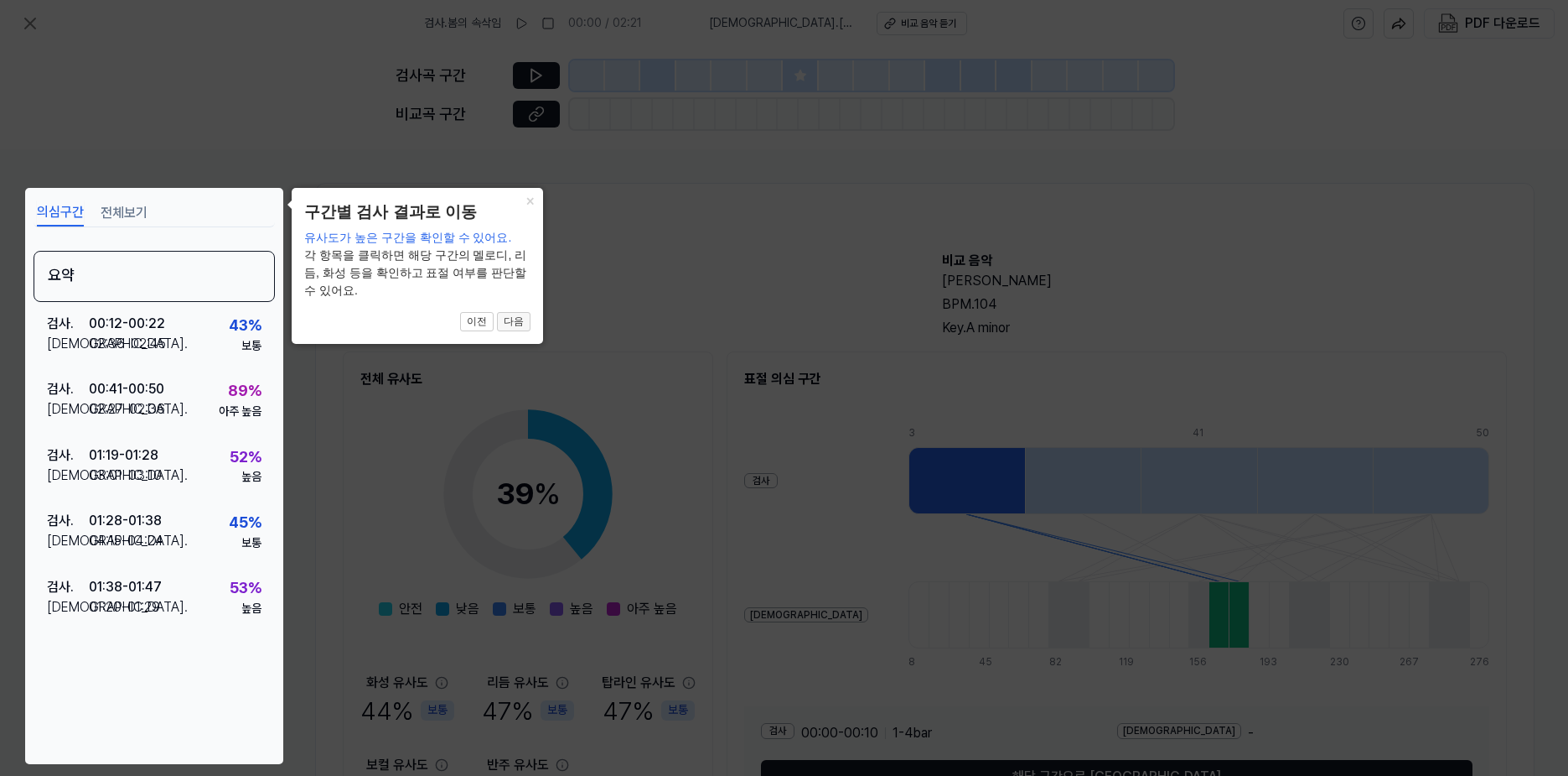
click at [512, 324] on button "다음" at bounding box center [514, 322] width 34 height 20
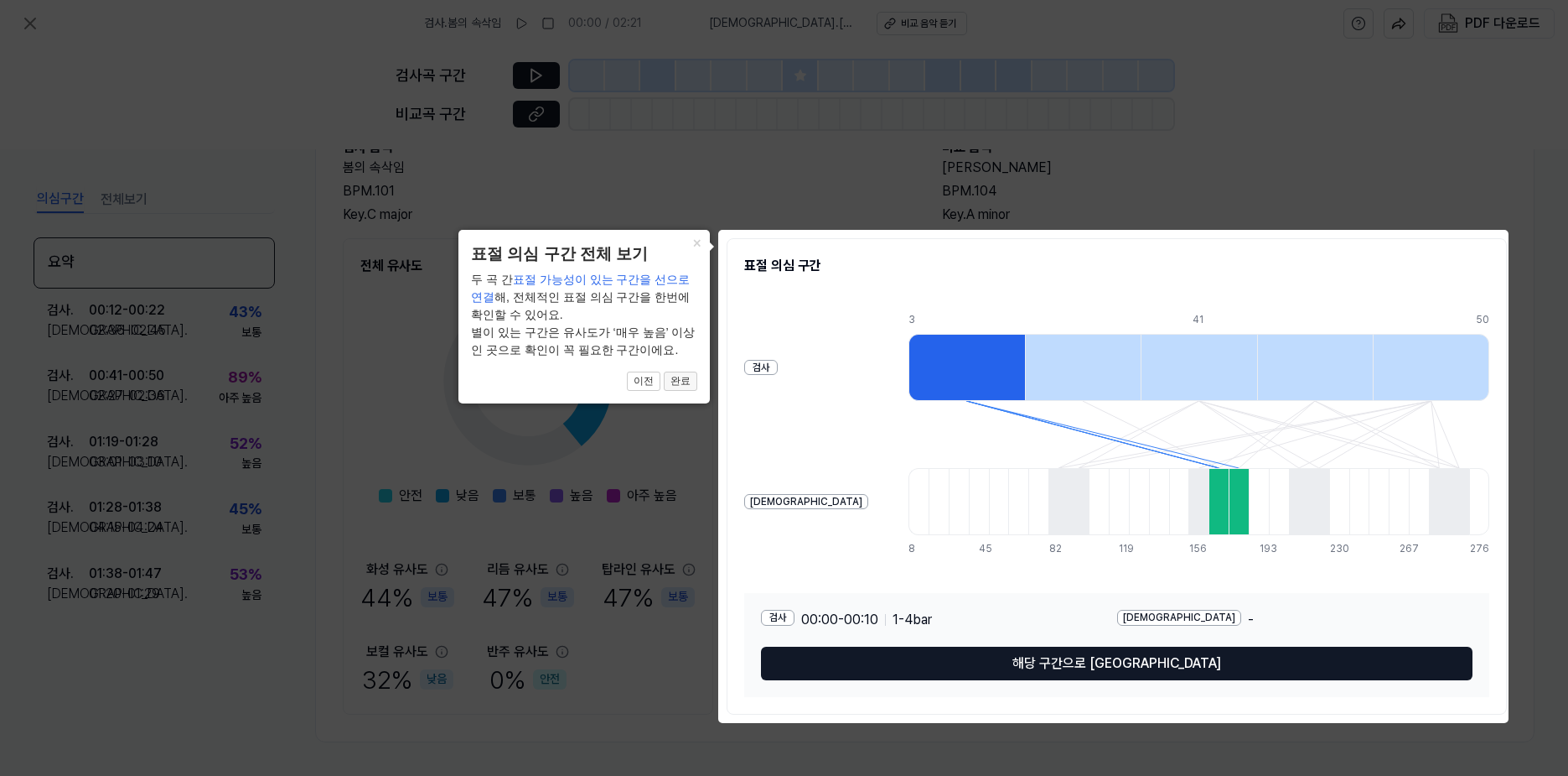
click at [674, 379] on button "완료" at bounding box center [681, 382] width 34 height 20
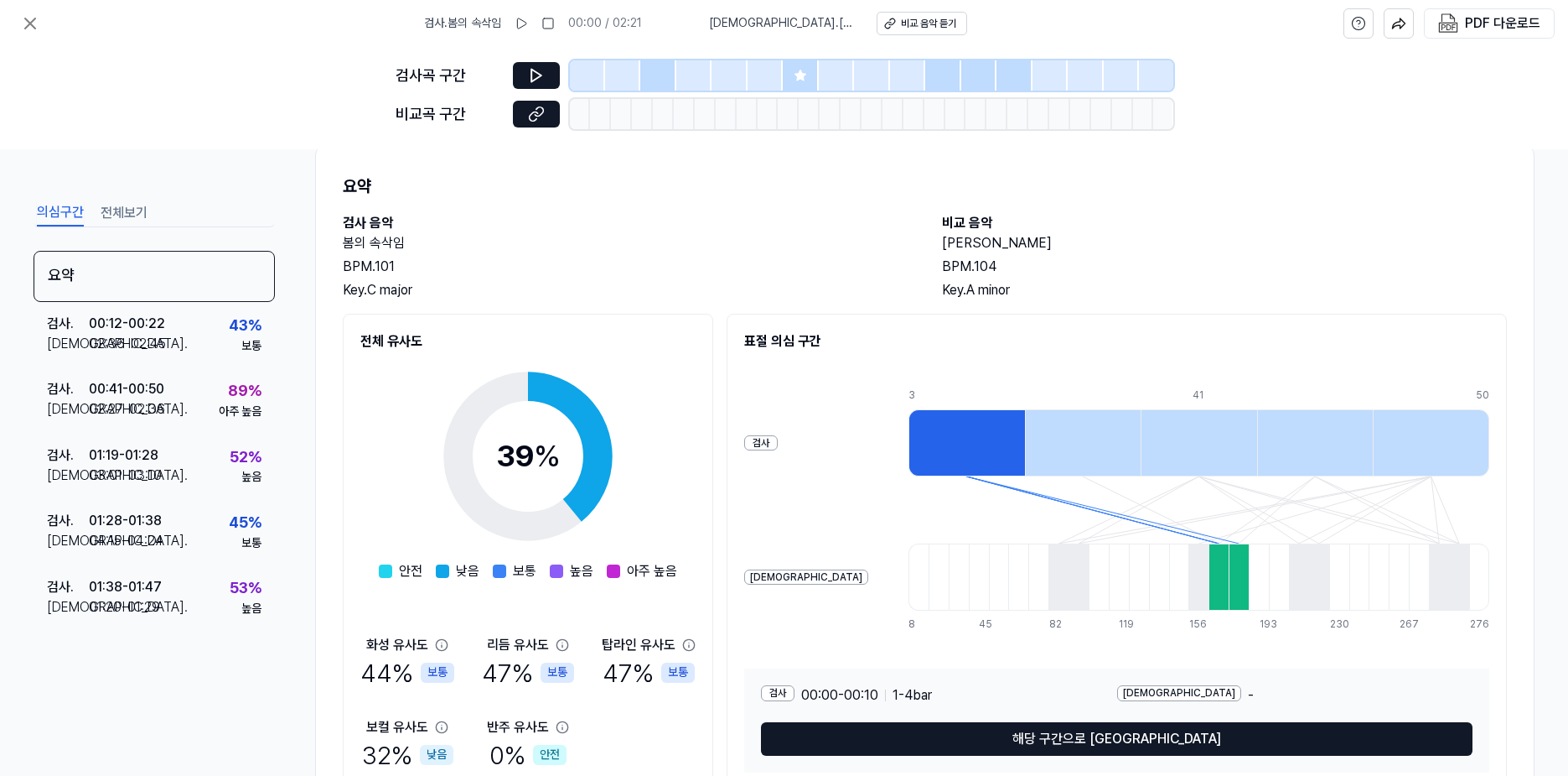
scroll to position [33, 0]
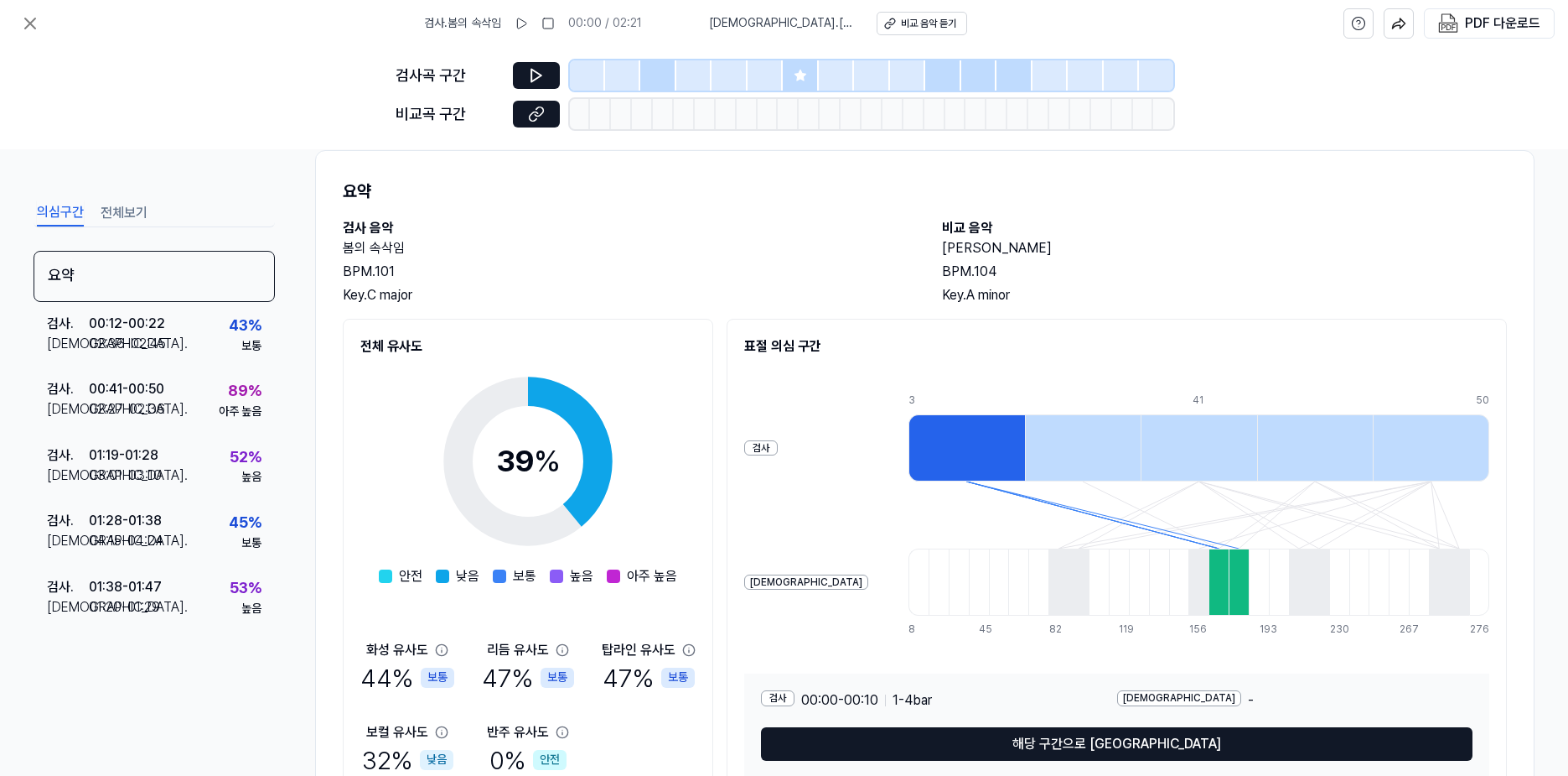
click at [798, 75] on icon at bounding box center [799, 74] width 11 height 11
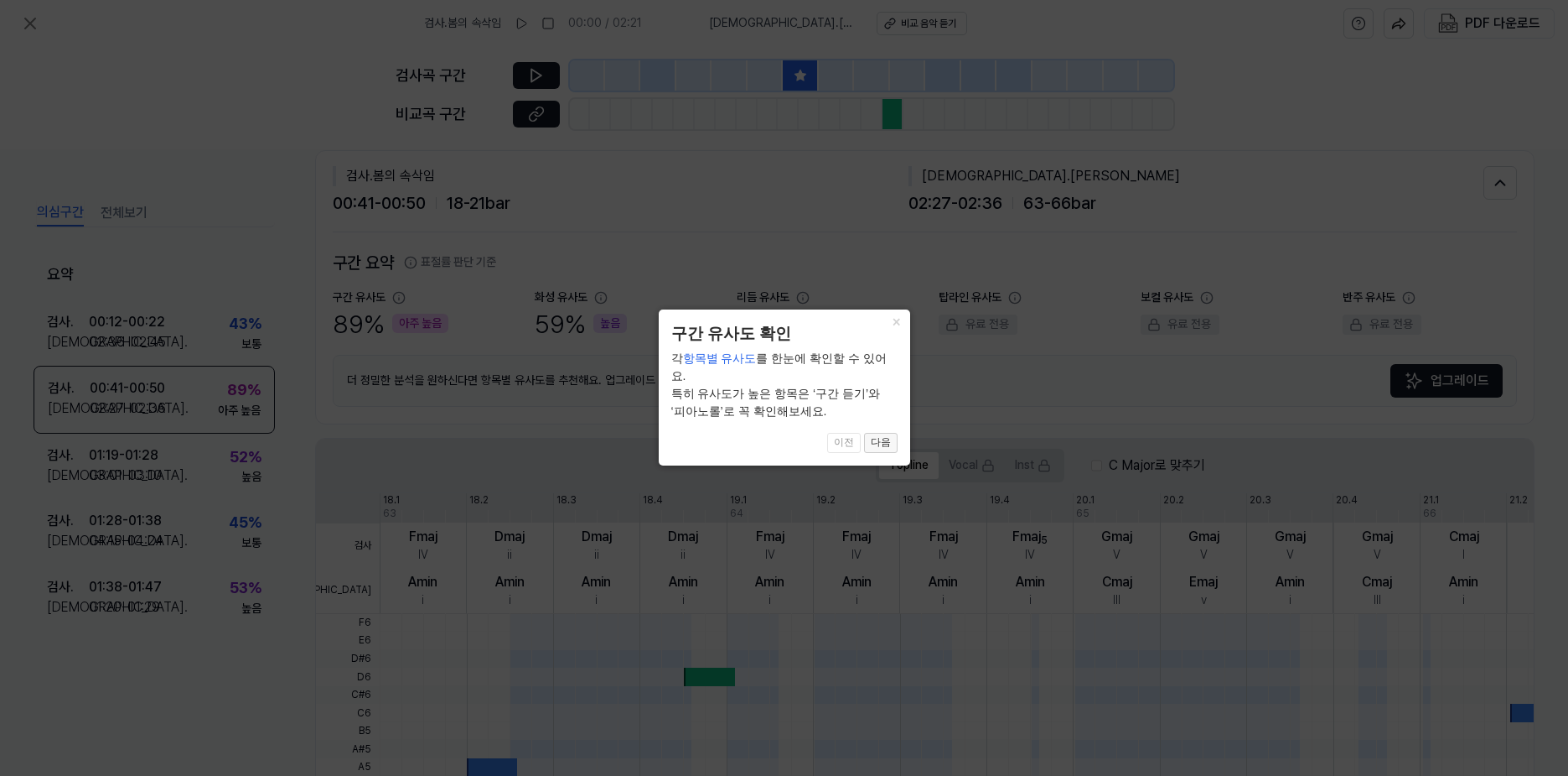
click at [881, 442] on button "다음" at bounding box center [881, 443] width 34 height 20
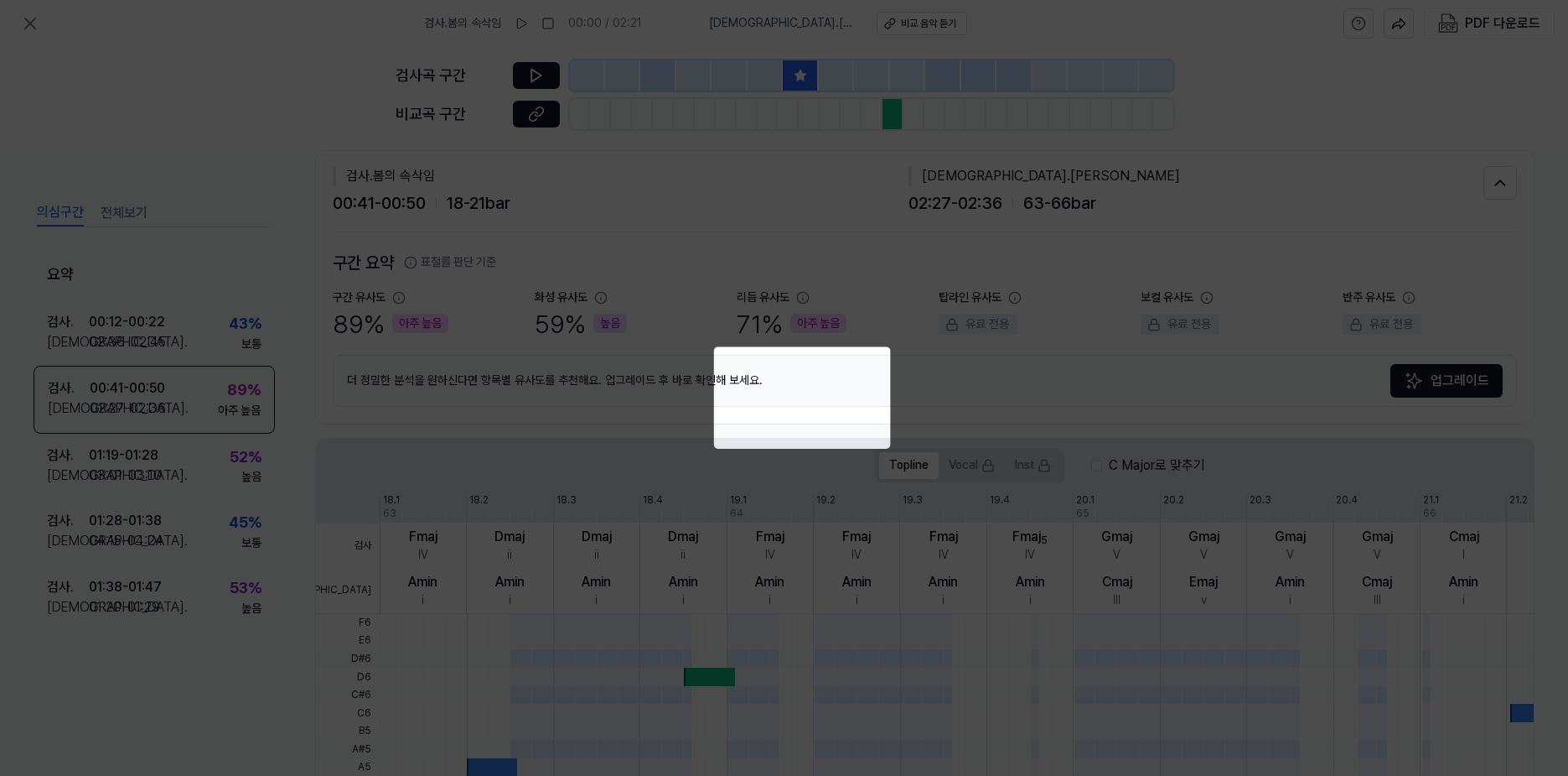
scroll to position [331, 0]
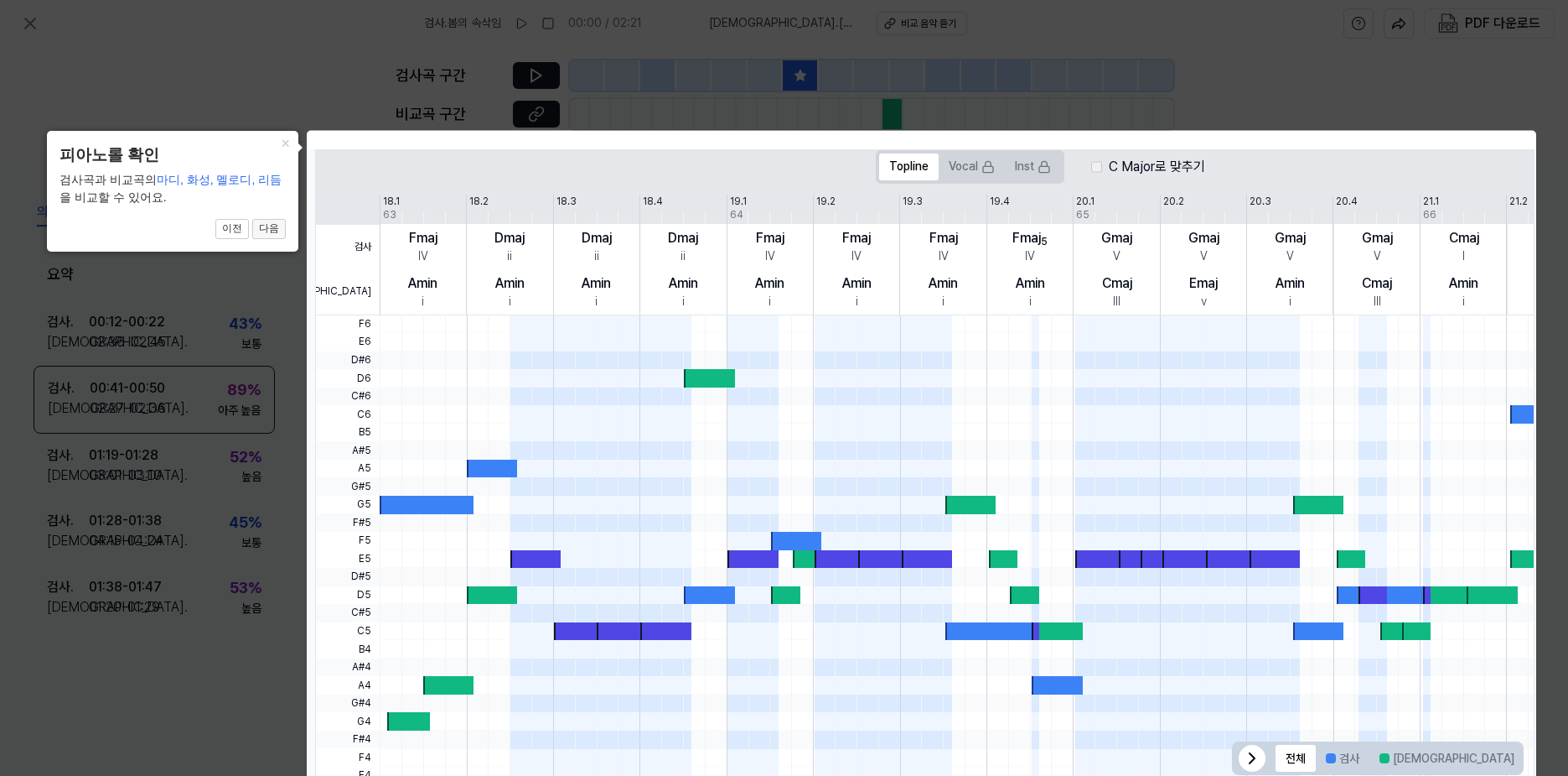
click at [268, 229] on button "다음" at bounding box center [269, 228] width 34 height 20
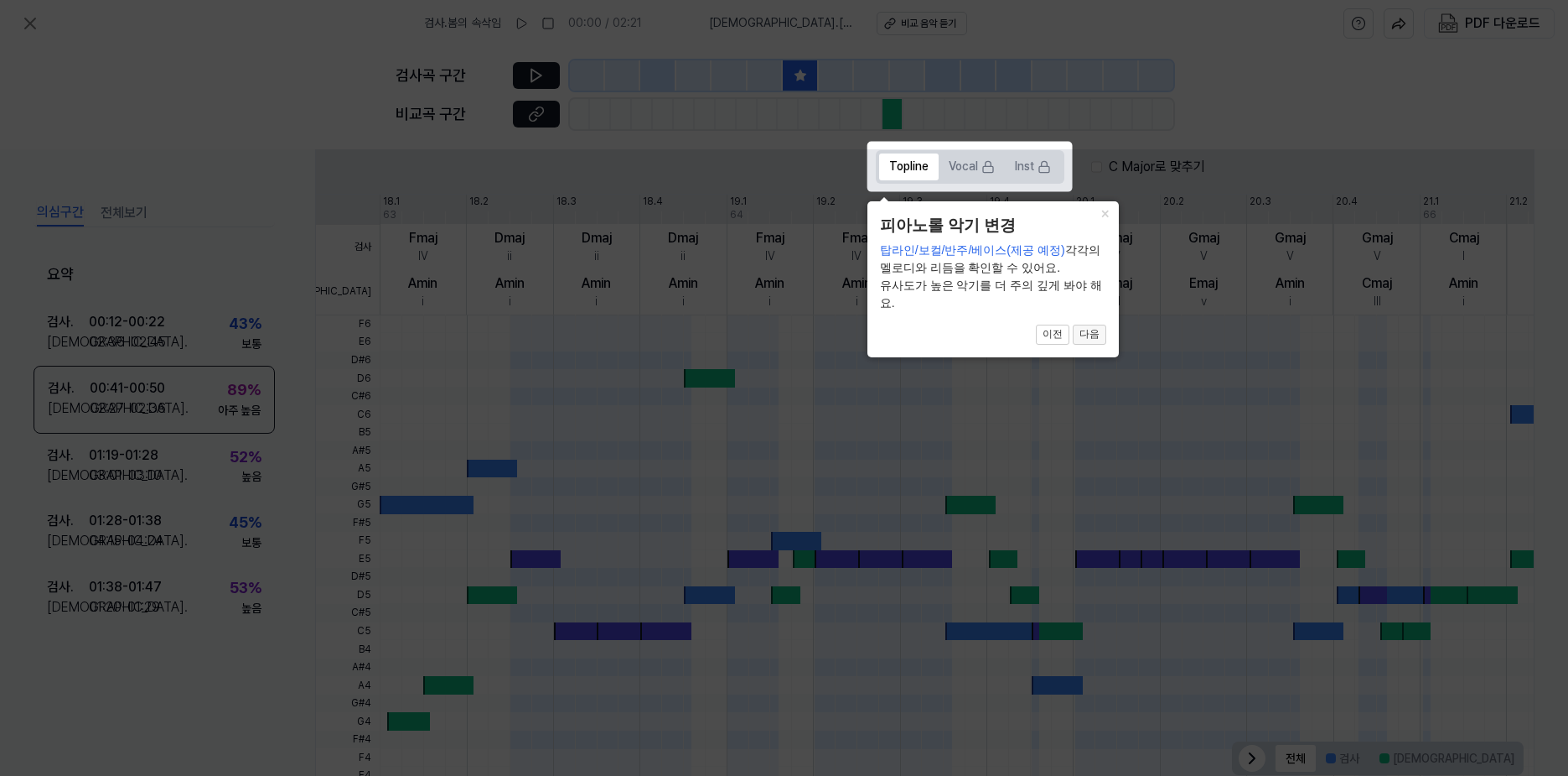
click at [1091, 334] on button "다음" at bounding box center [1090, 334] width 34 height 20
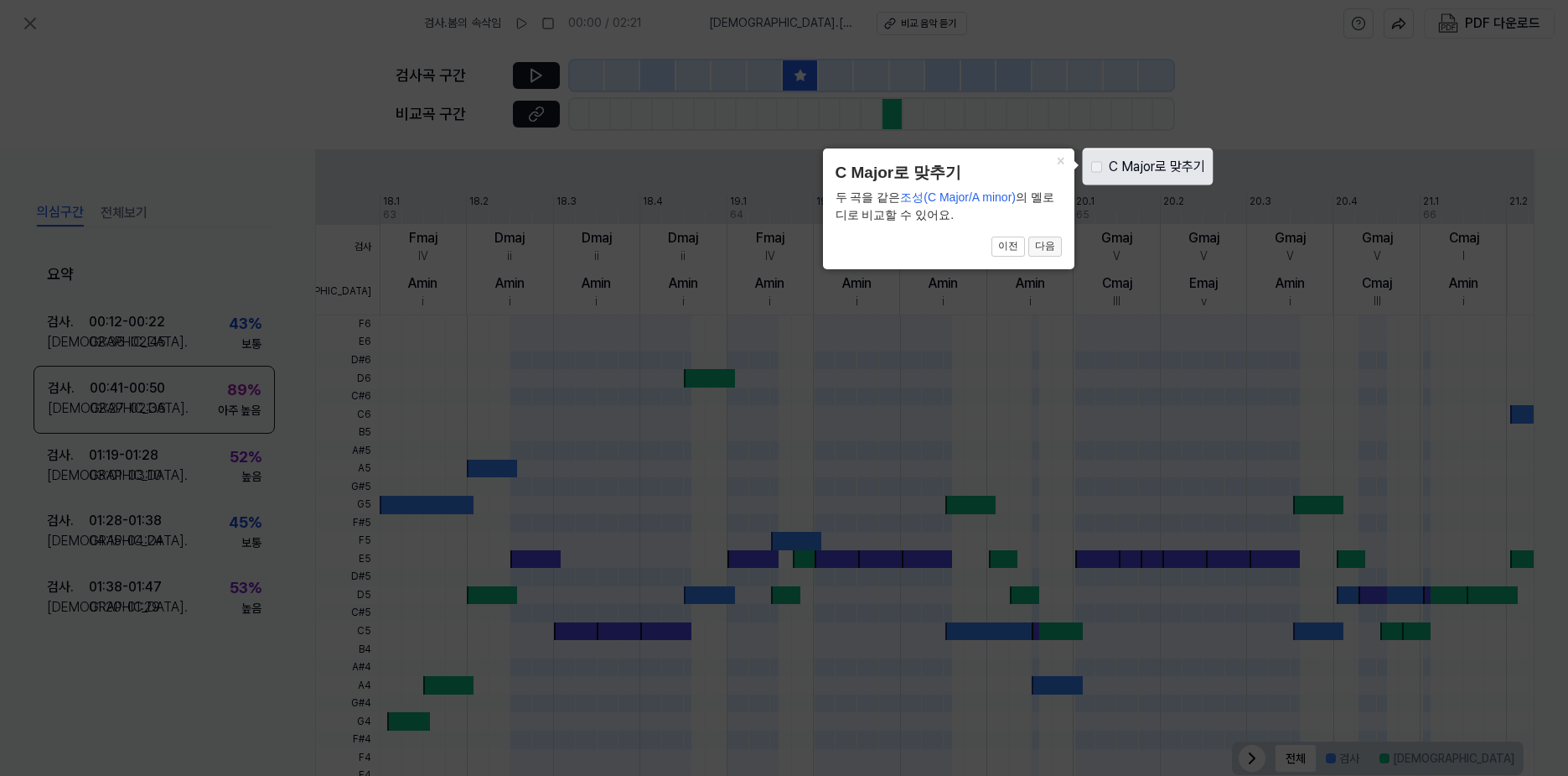
click at [1049, 251] on button "다음" at bounding box center [1045, 246] width 34 height 20
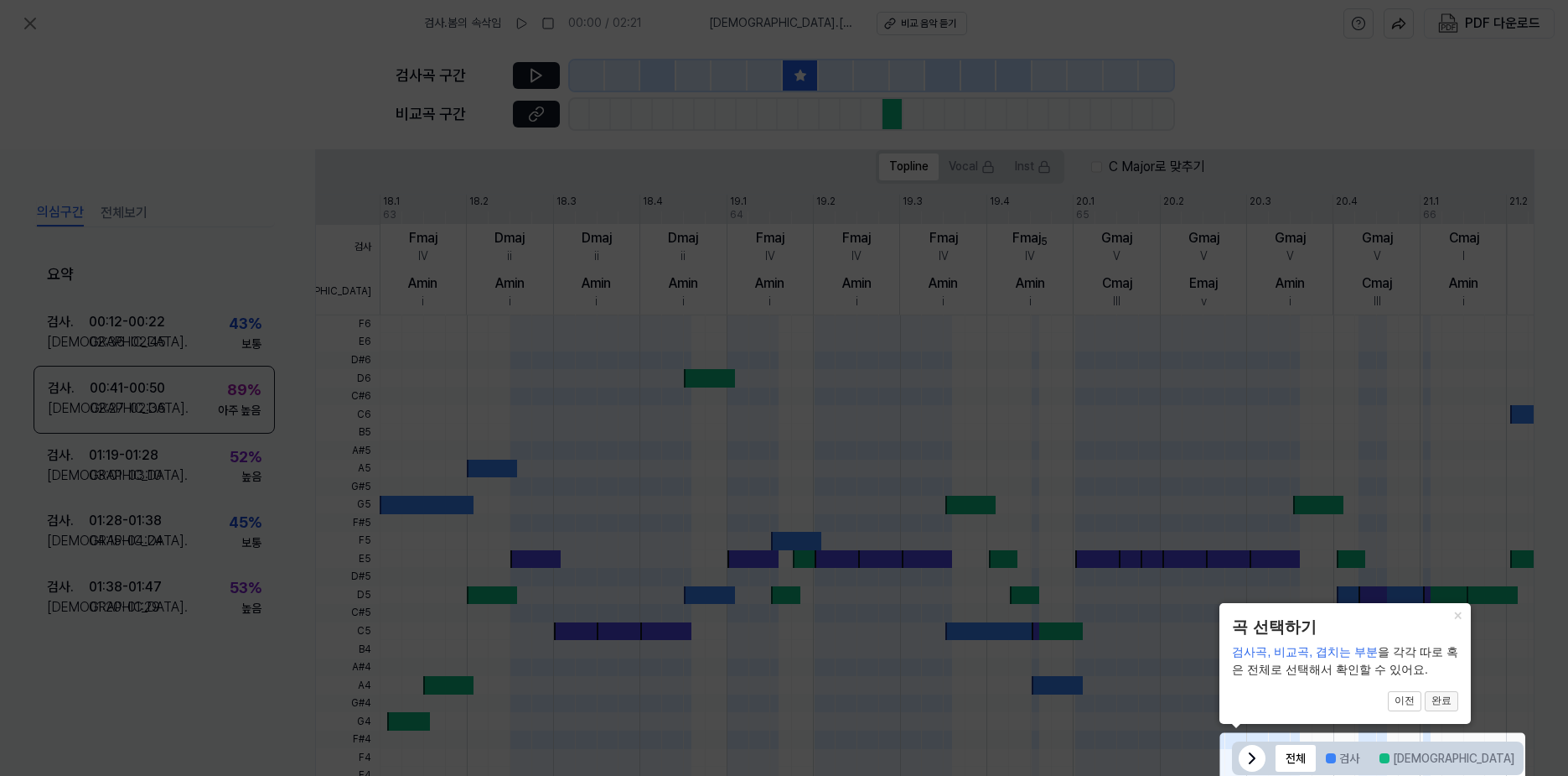
click at [1443, 694] on button "완료" at bounding box center [1442, 701] width 34 height 20
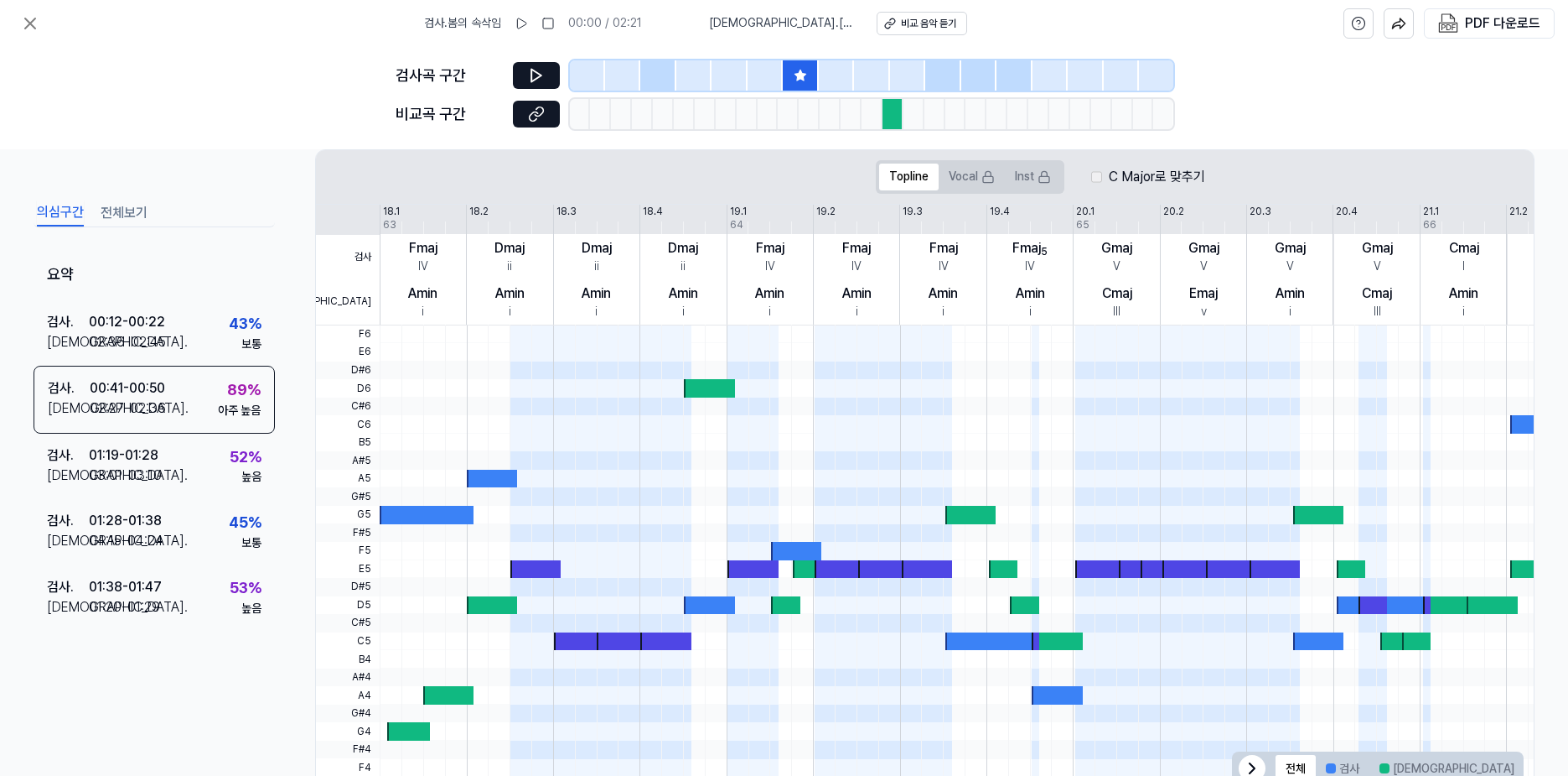
scroll to position [320, 0]
click at [1120, 180] on label "C Major로 맞추기" at bounding box center [1157, 178] width 97 height 20
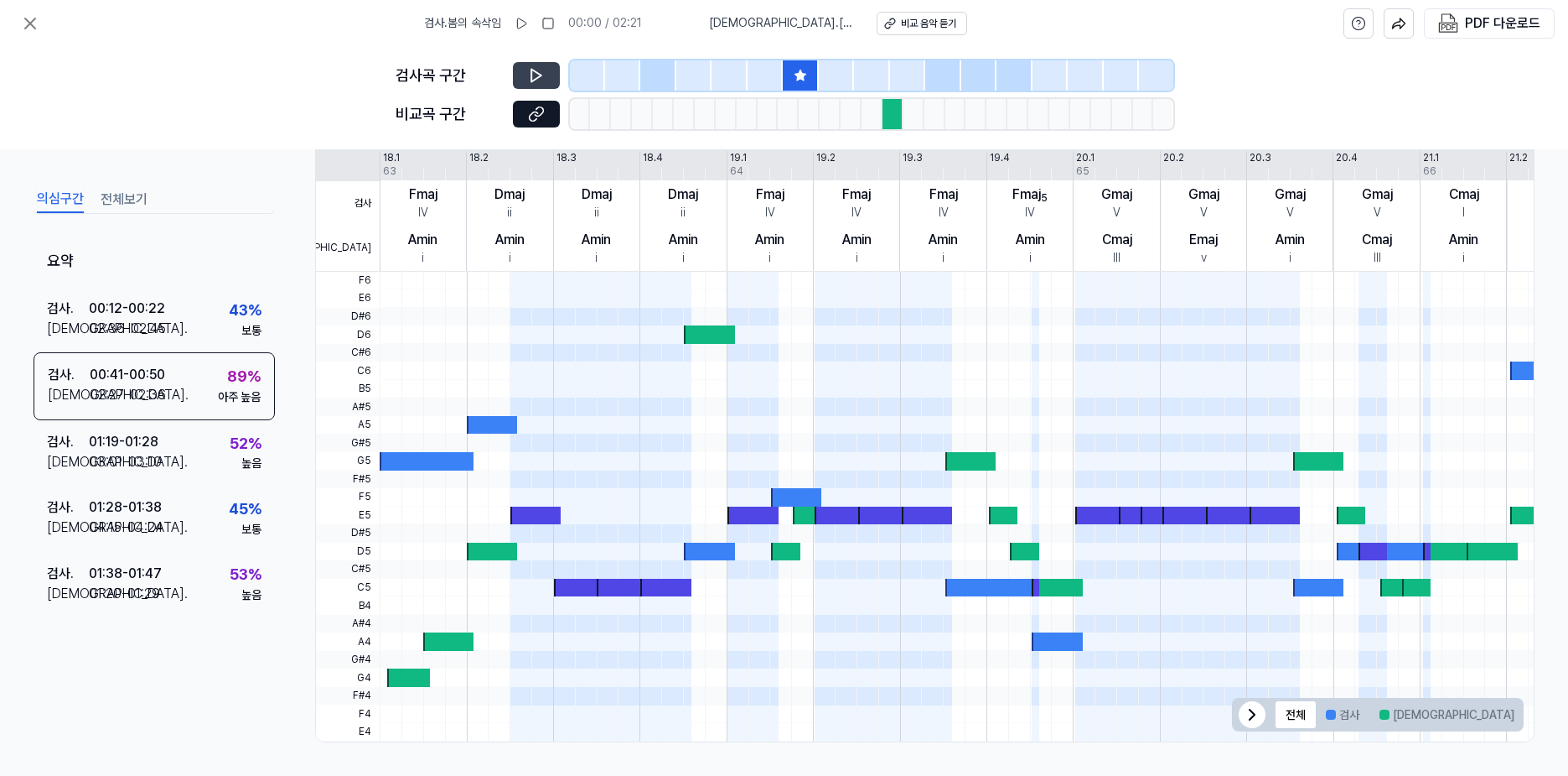
click at [533, 69] on icon at bounding box center [536, 75] width 17 height 17
click at [402, 467] on div at bounding box center [426, 461] width 94 height 19
click at [1245, 719] on icon at bounding box center [1252, 715] width 20 height 20
click at [1495, 707] on icon at bounding box center [1504, 715] width 20 height 20
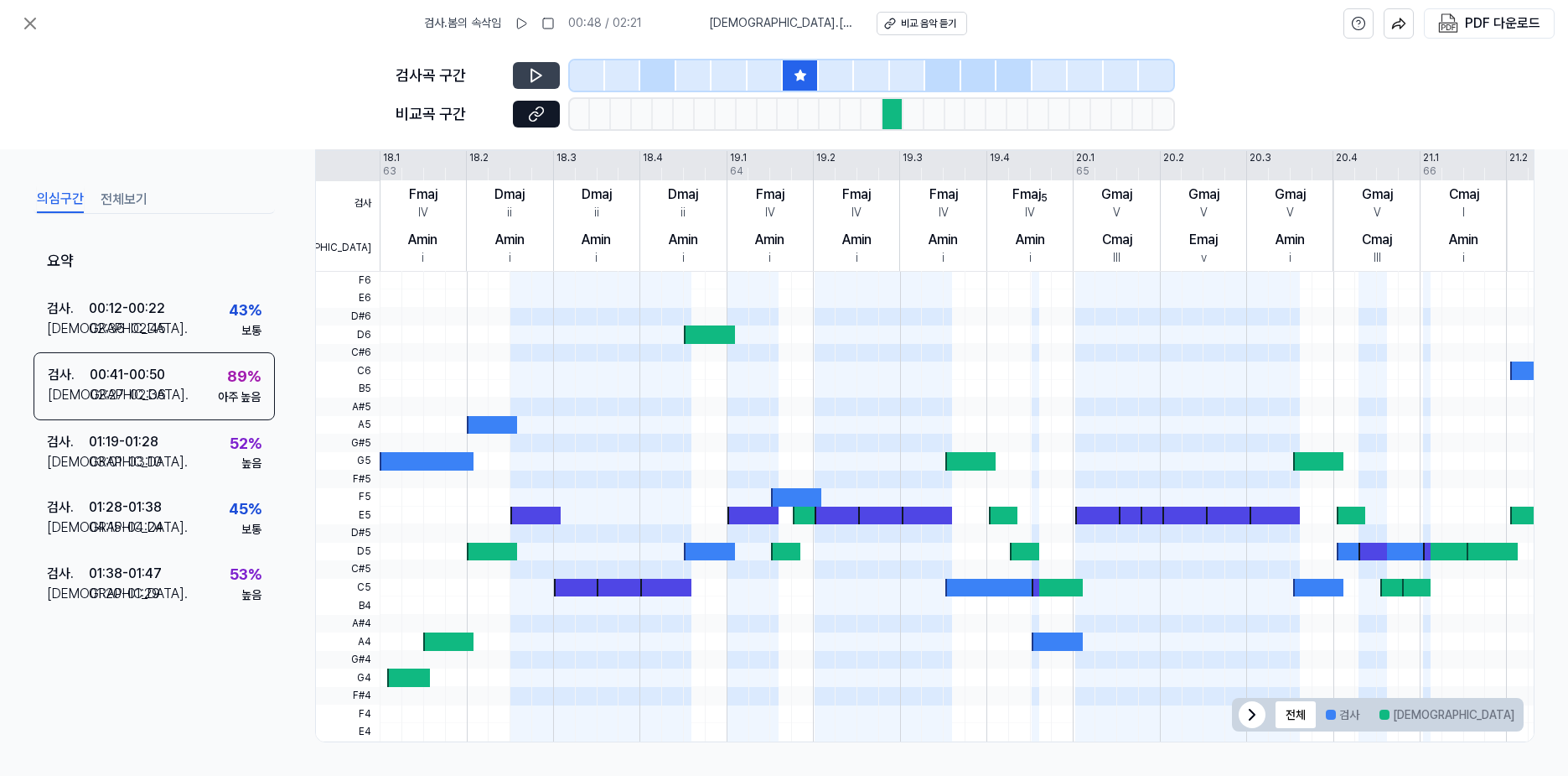
click at [532, 74] on icon at bounding box center [536, 75] width 10 height 13
click at [533, 74] on icon at bounding box center [534, 74] width 3 height 11
click at [886, 116] on div at bounding box center [892, 114] width 21 height 31
drag, startPoint x: 530, startPoint y: 130, endPoint x: 540, endPoint y: 110, distance: 22.4
click at [540, 110] on div "검사곡 구간 비교곡 구간" at bounding box center [784, 98] width 778 height 102
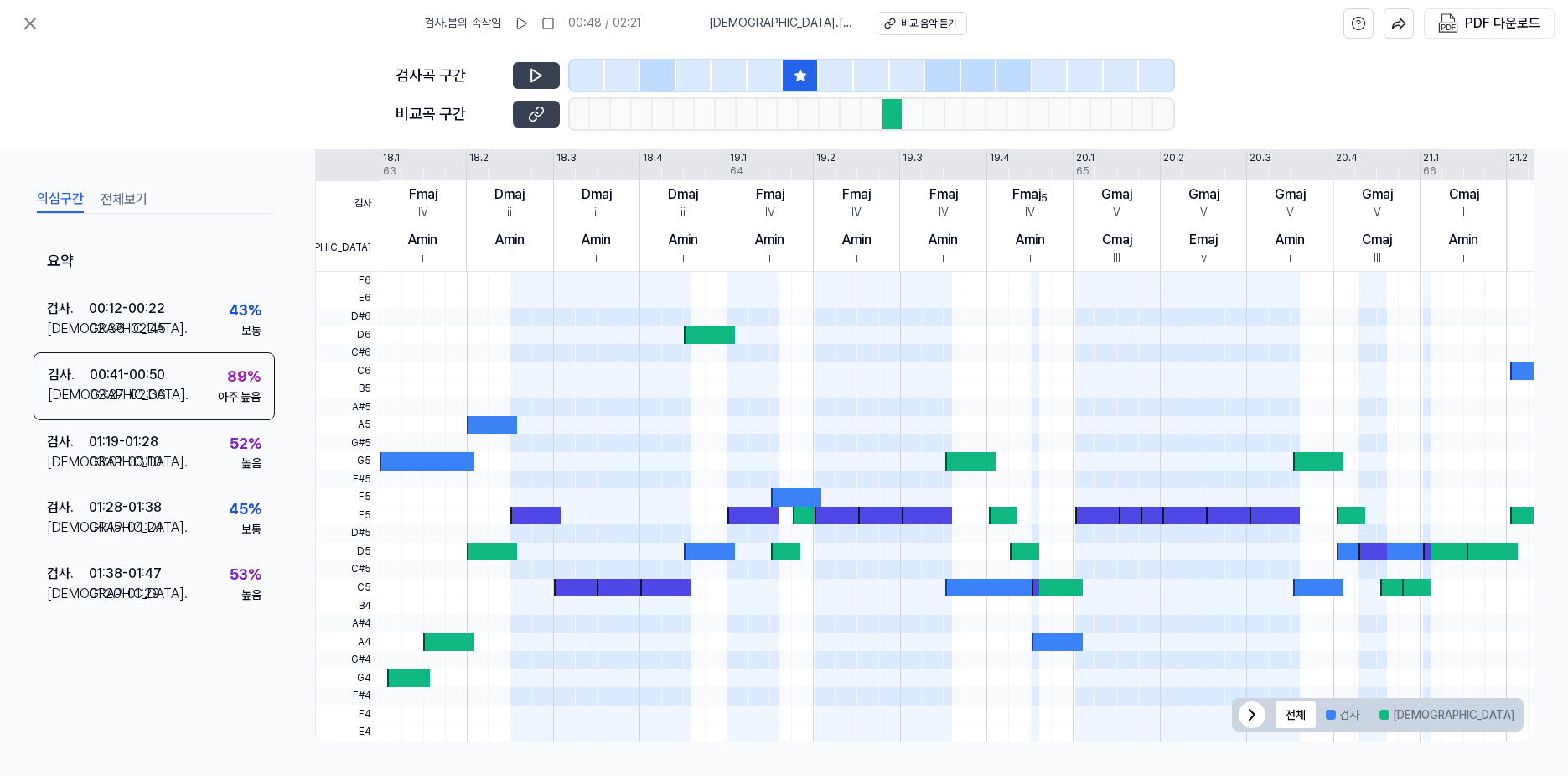
click at [540, 110] on icon at bounding box center [536, 114] width 17 height 17
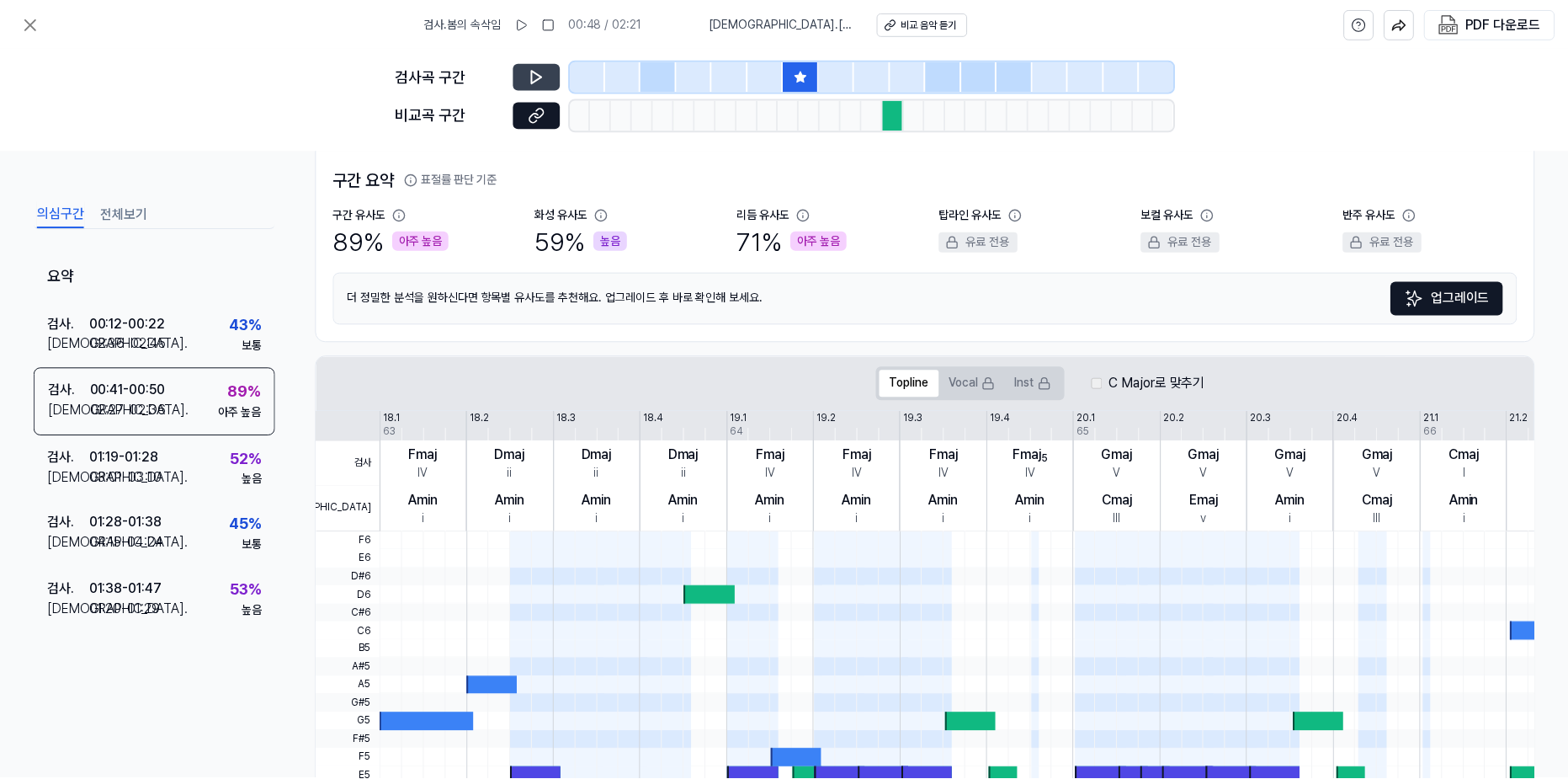
scroll to position [0, 0]
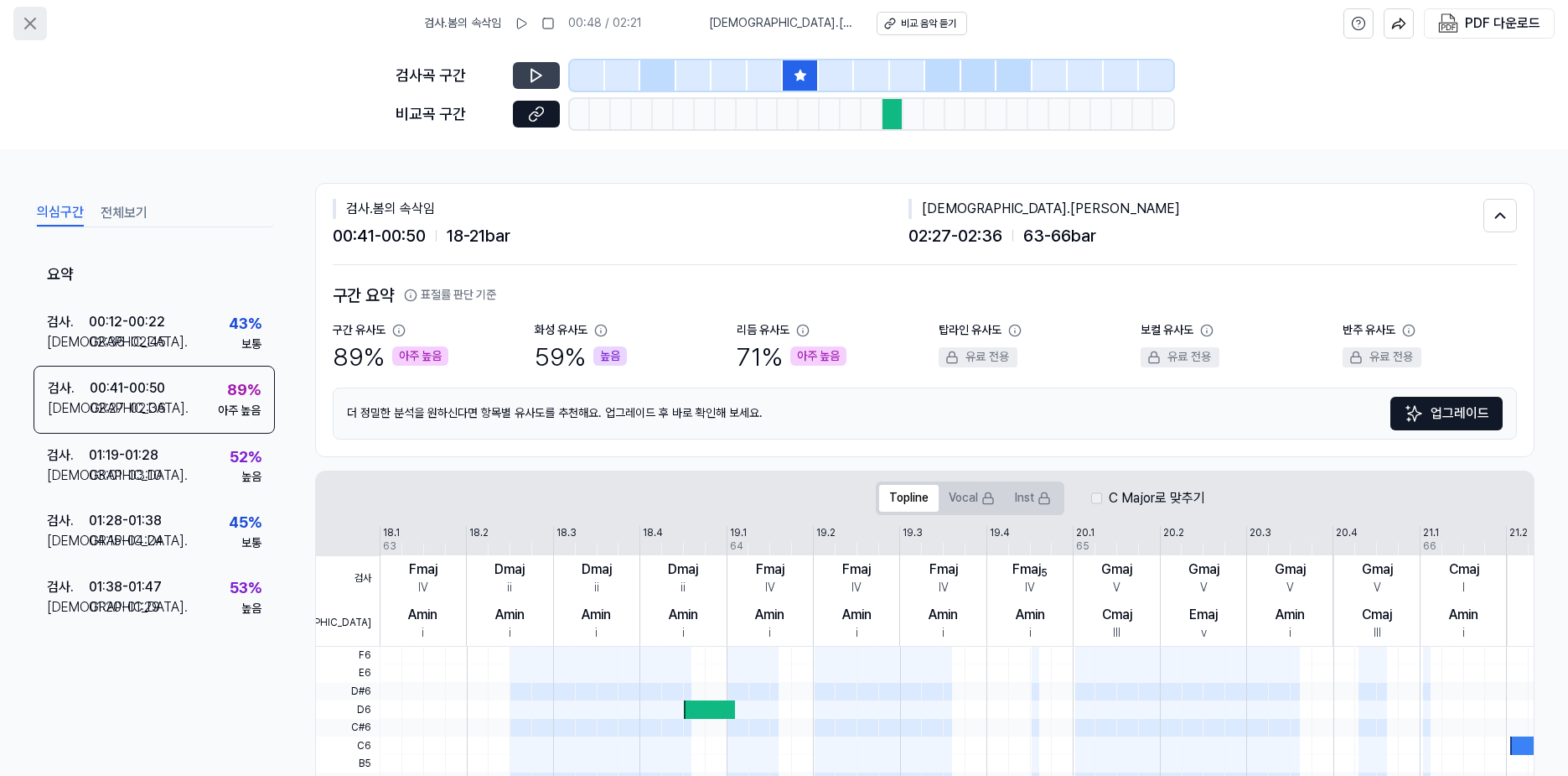
click at [30, 33] on icon at bounding box center [30, 24] width 20 height 20
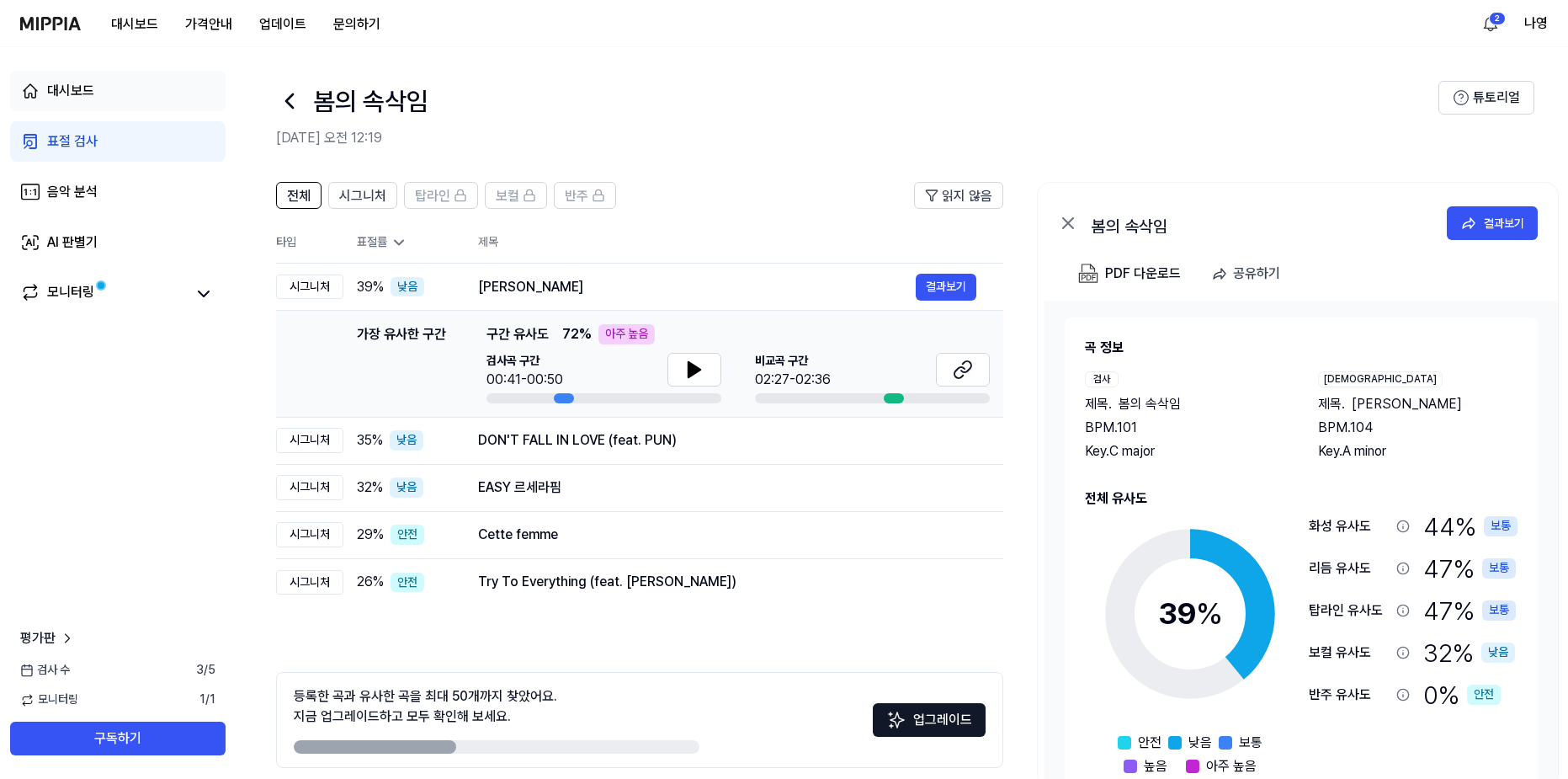
click at [94, 96] on link "대시보드" at bounding box center [117, 90] width 215 height 41
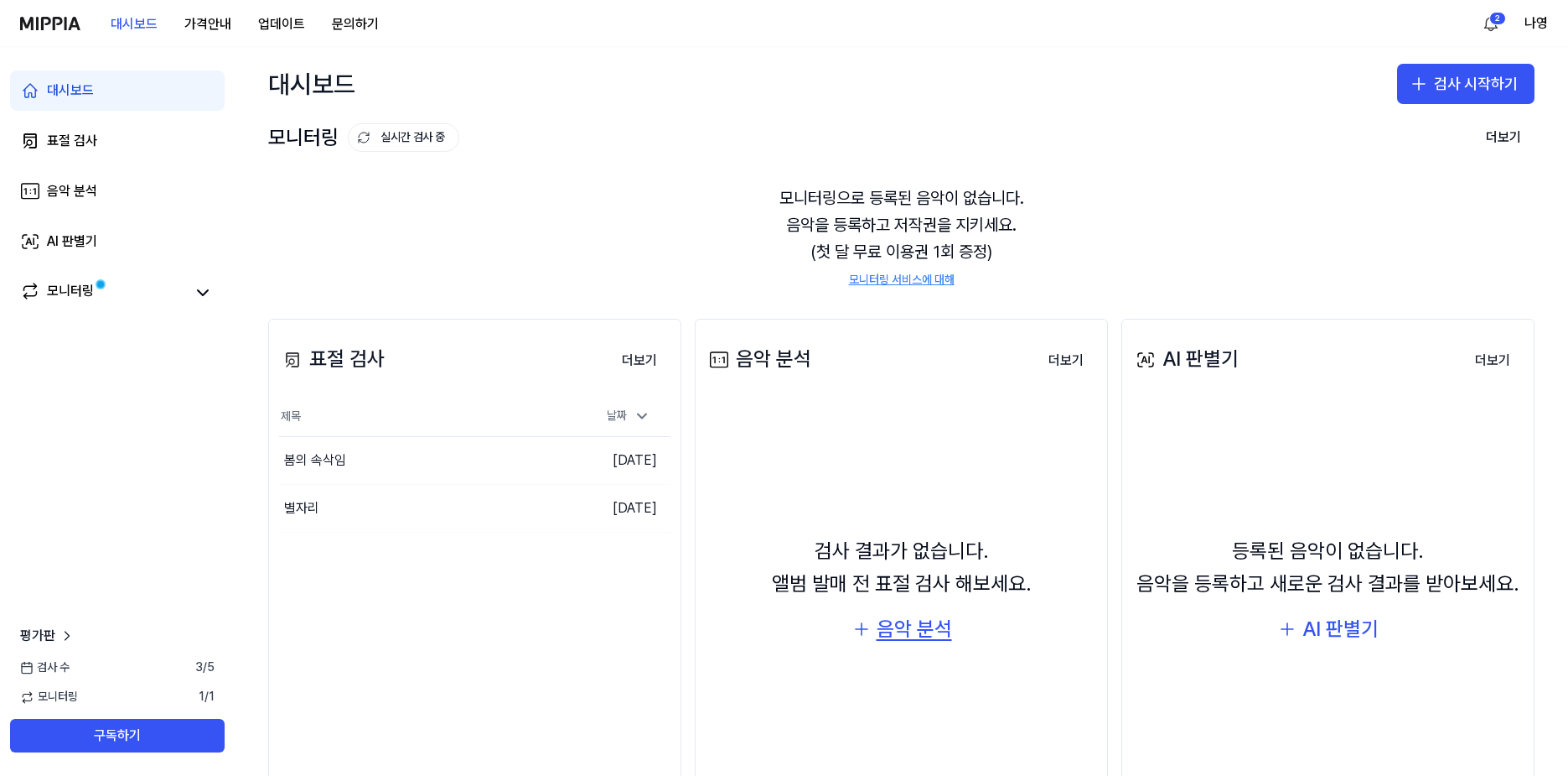
click at [886, 633] on div "음악 분석" at bounding box center [914, 629] width 75 height 32
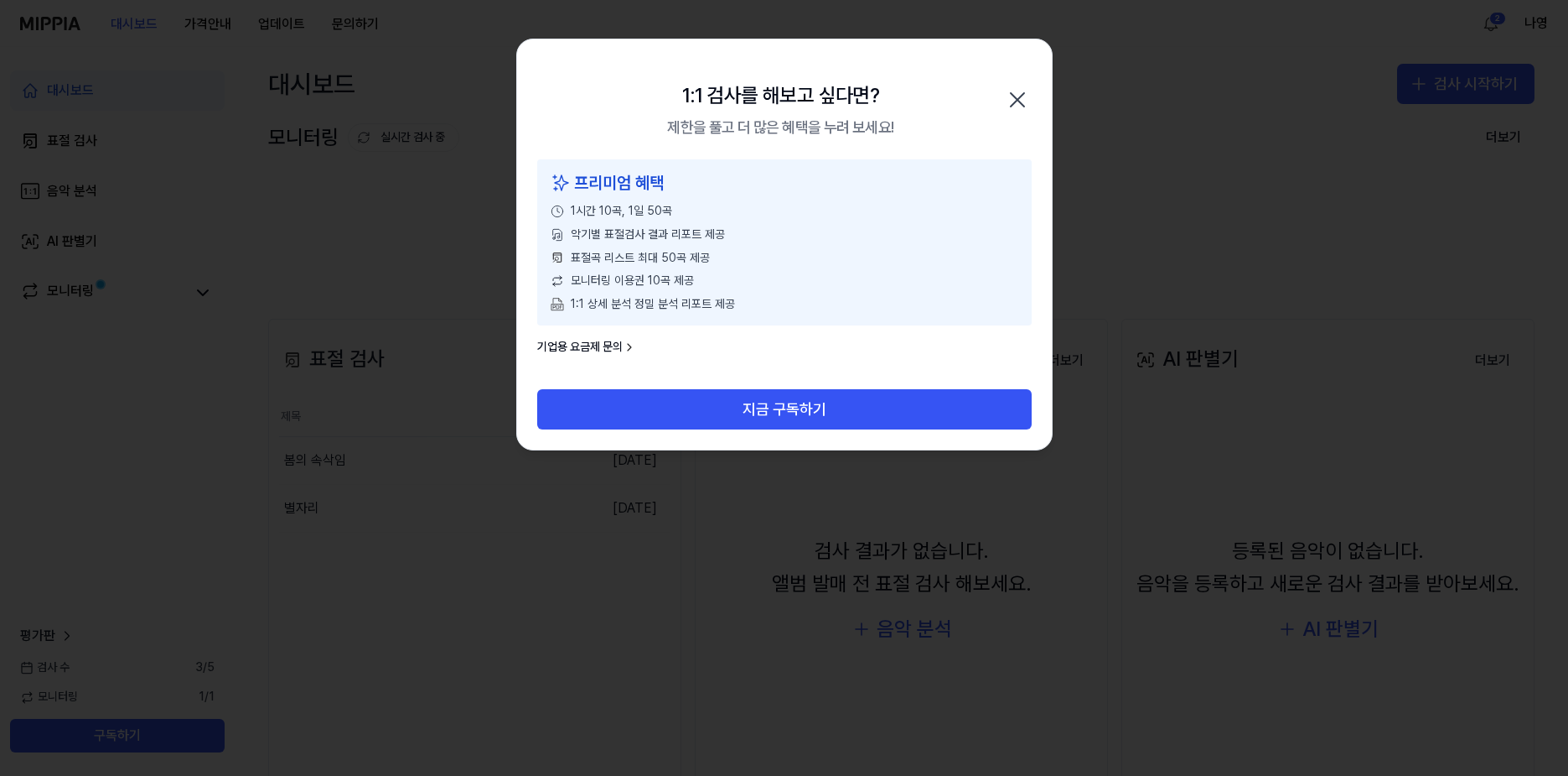
click at [1017, 100] on icon "button" at bounding box center [1017, 99] width 27 height 27
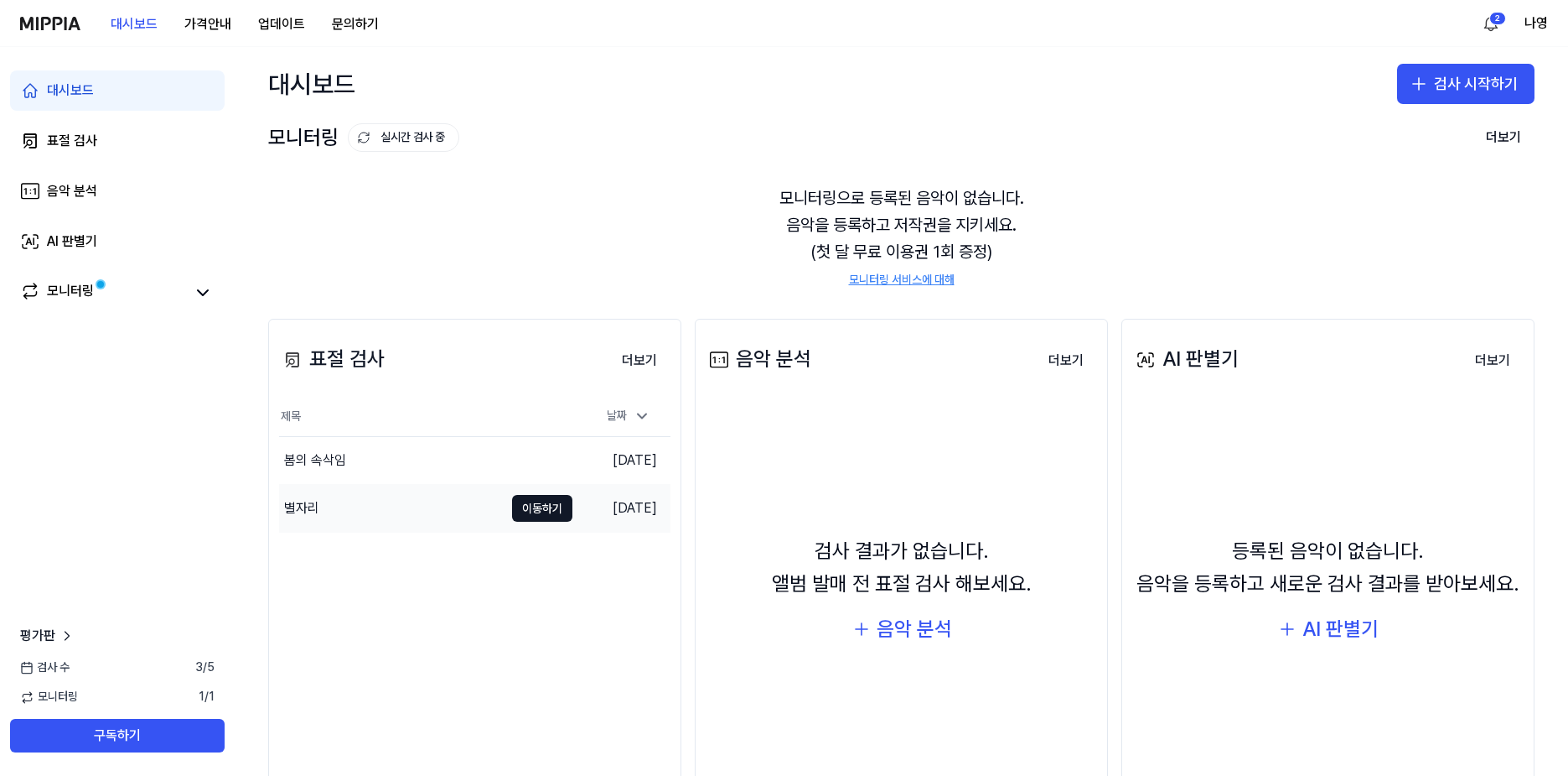
click at [346, 508] on div "별자리" at bounding box center [390, 508] width 224 height 47
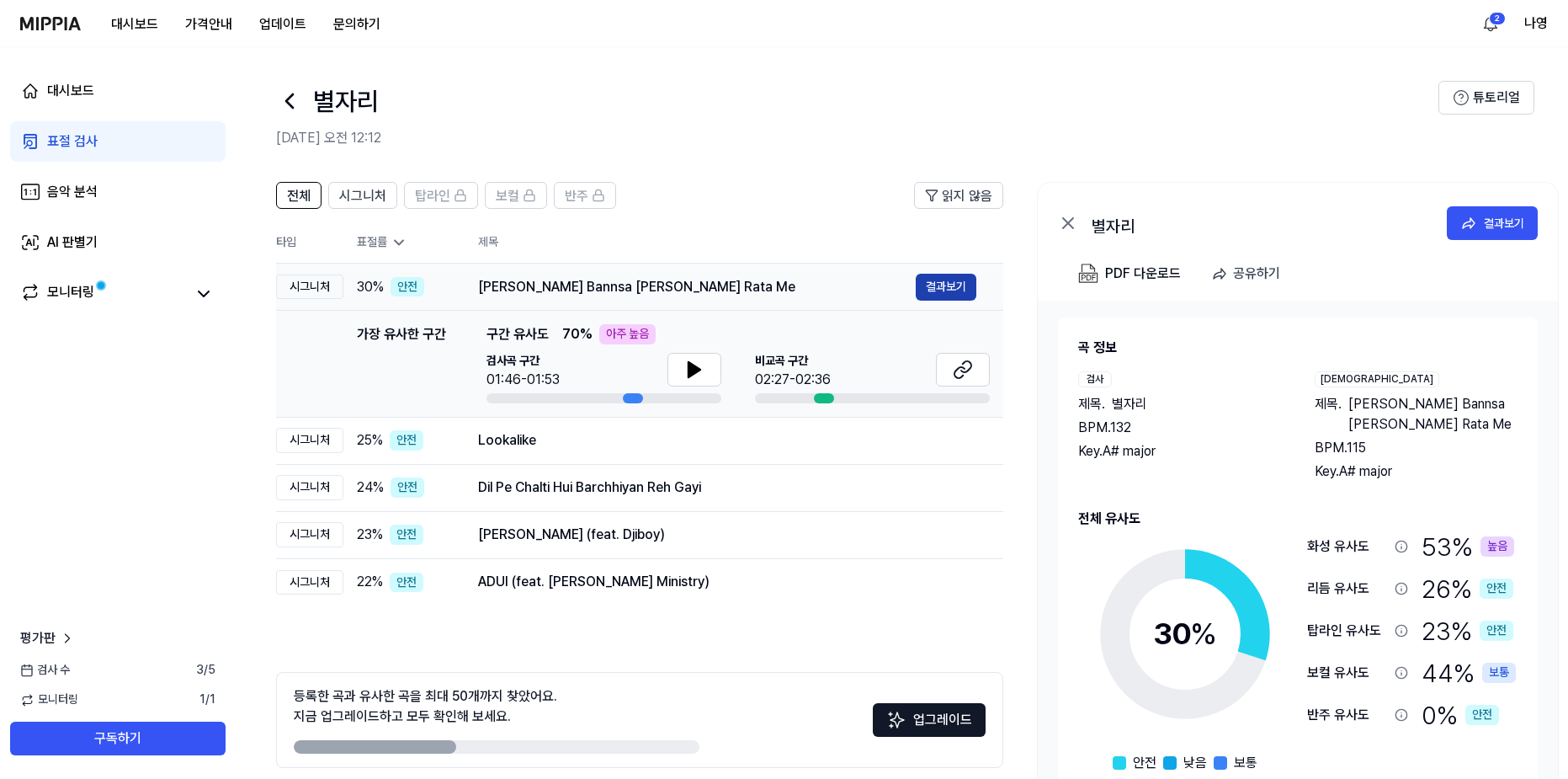
click at [946, 286] on button "결과보기" at bounding box center [946, 287] width 61 height 27
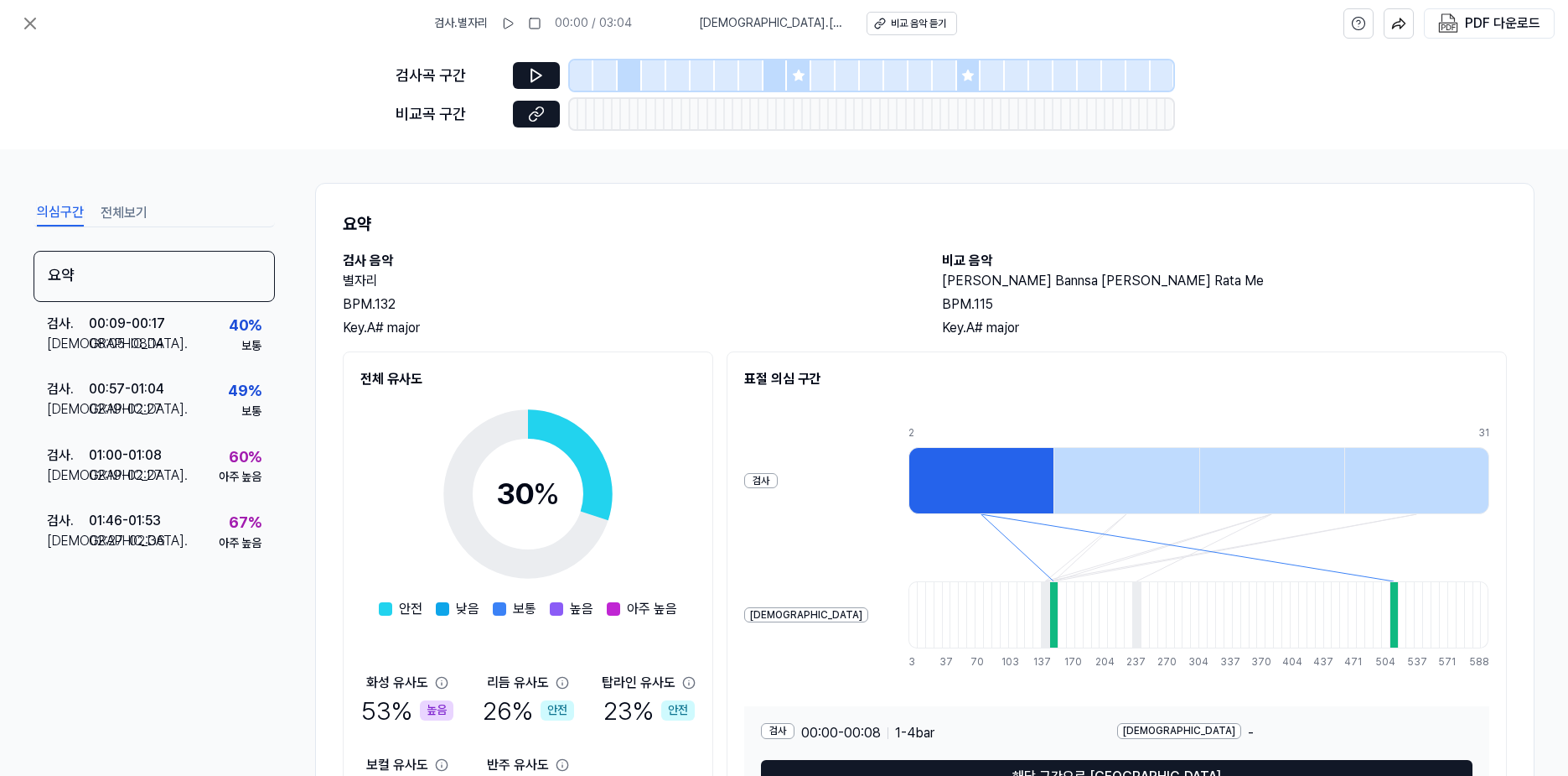
click at [798, 74] on icon at bounding box center [797, 74] width 11 height 11
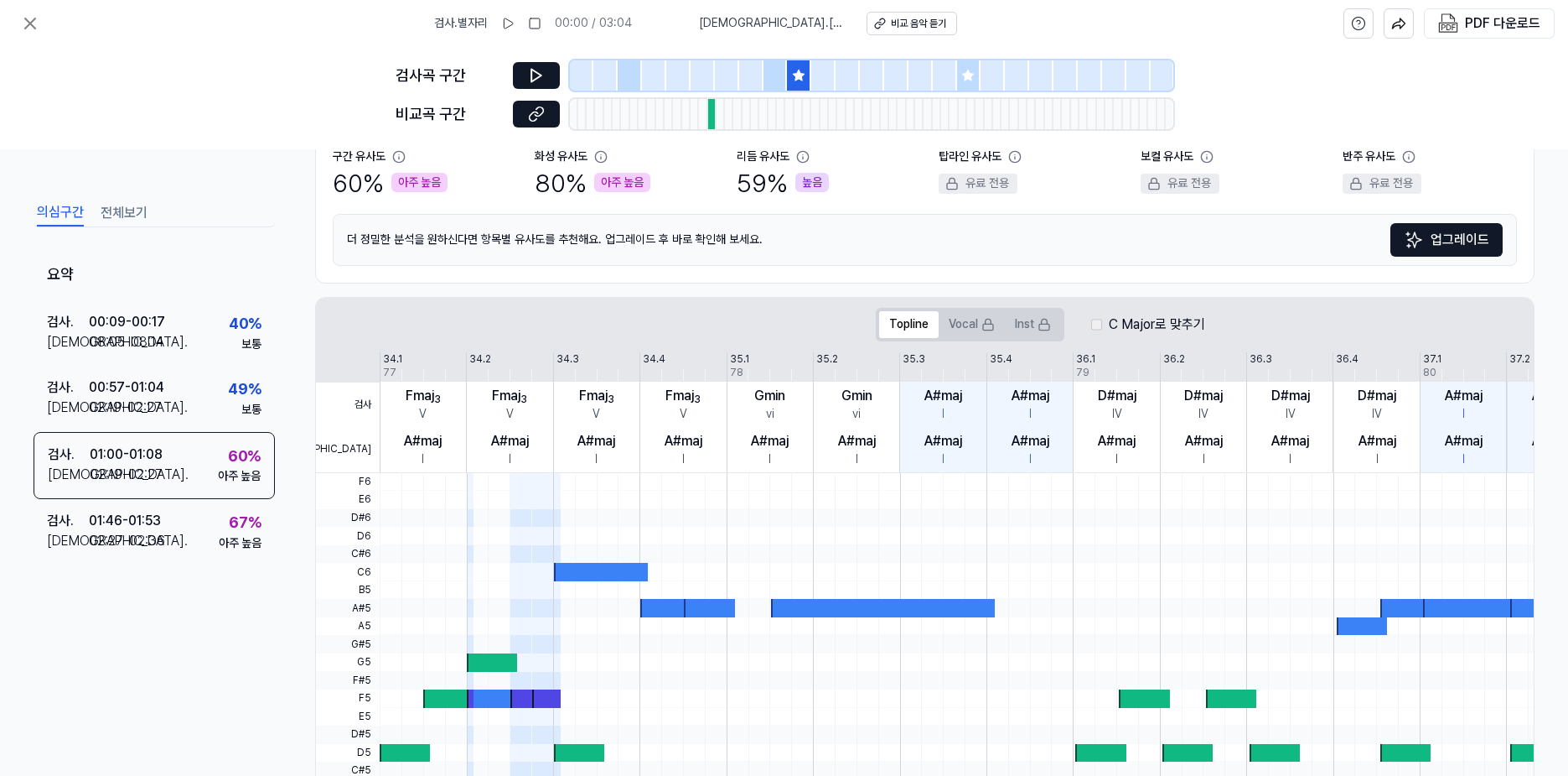
scroll to position [172, 0]
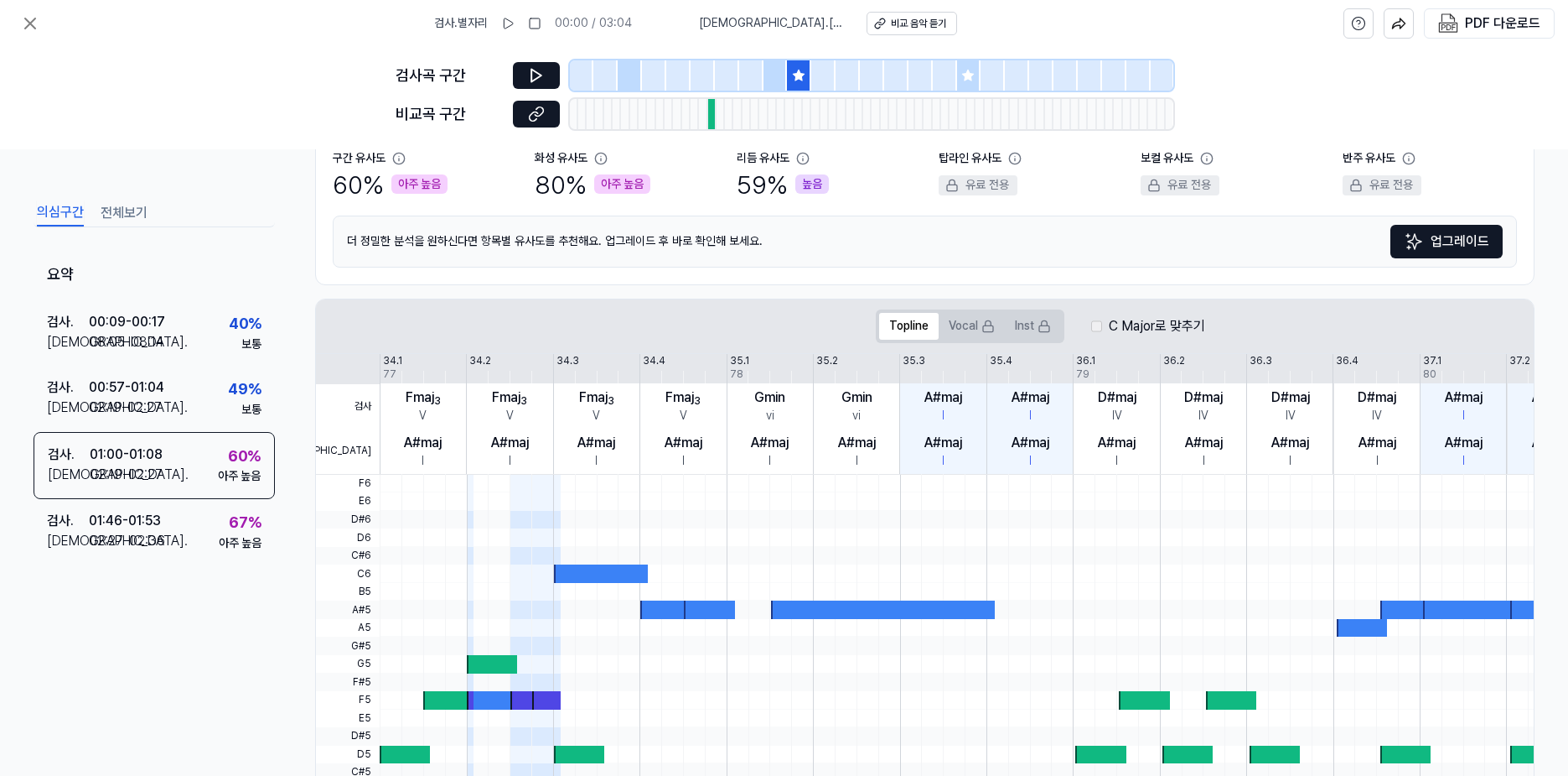
click at [969, 74] on icon at bounding box center [967, 74] width 11 height 11
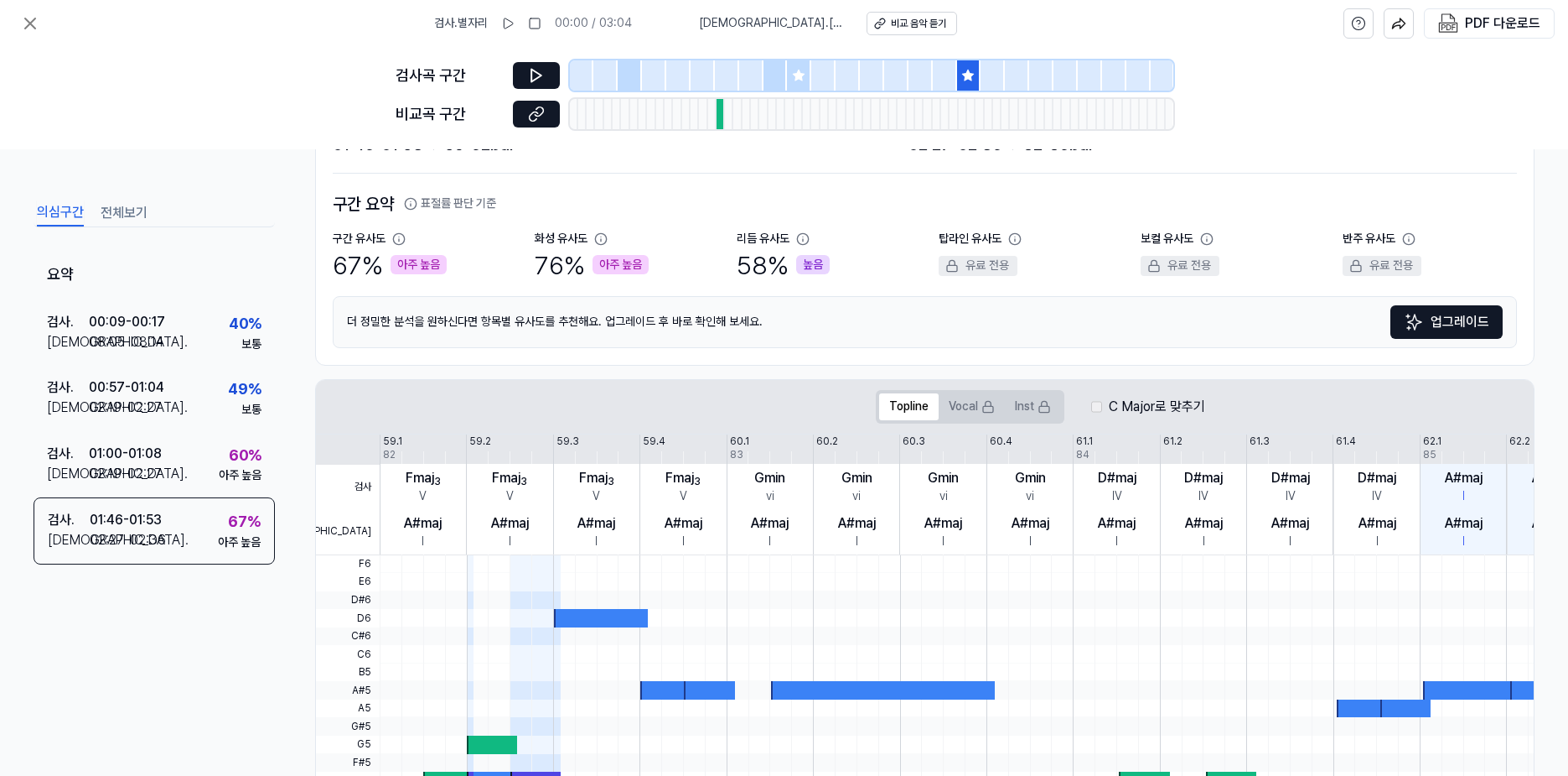
scroll to position [0, 0]
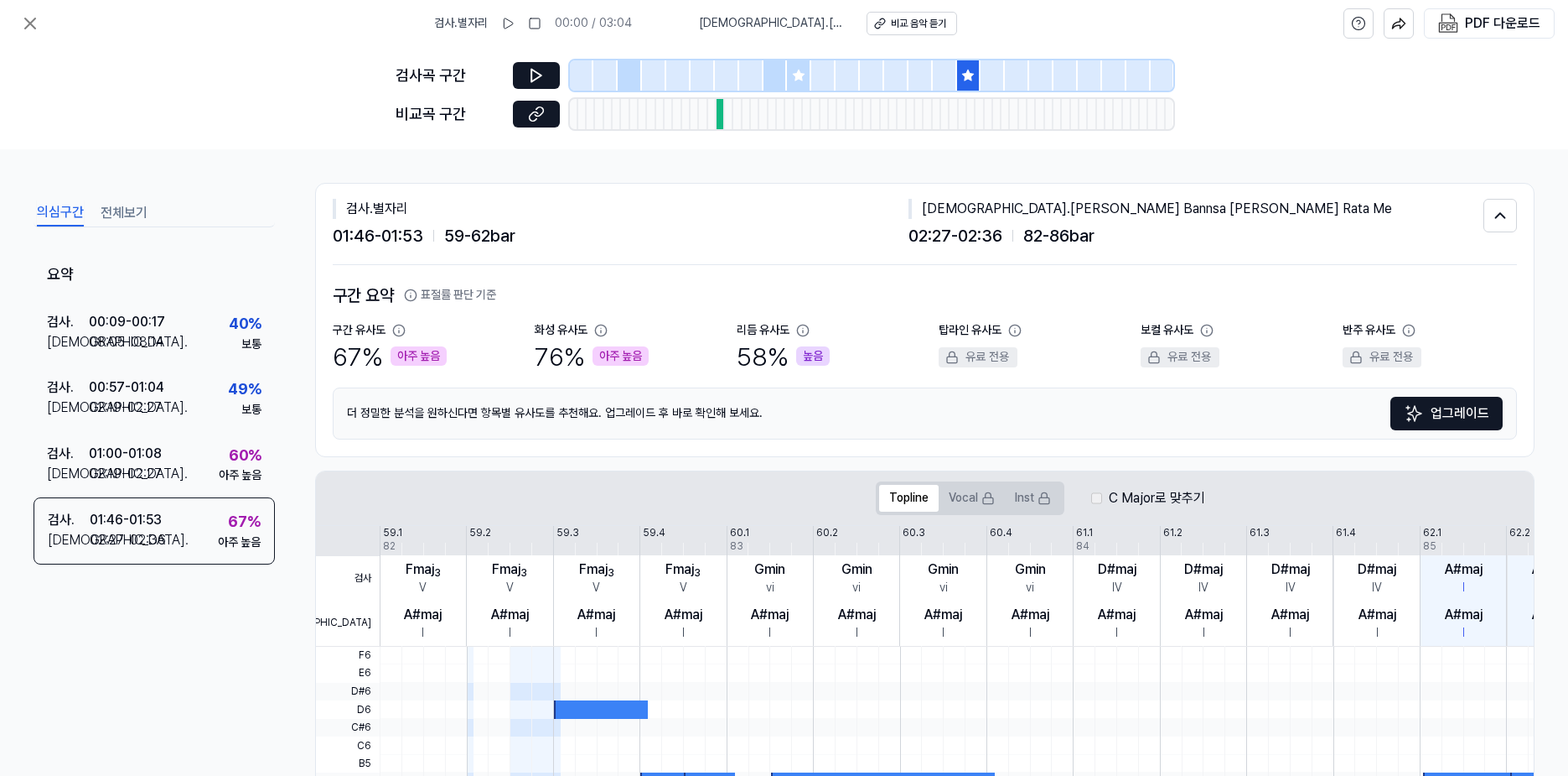
click at [135, 208] on button "전체보기" at bounding box center [124, 213] width 47 height 27
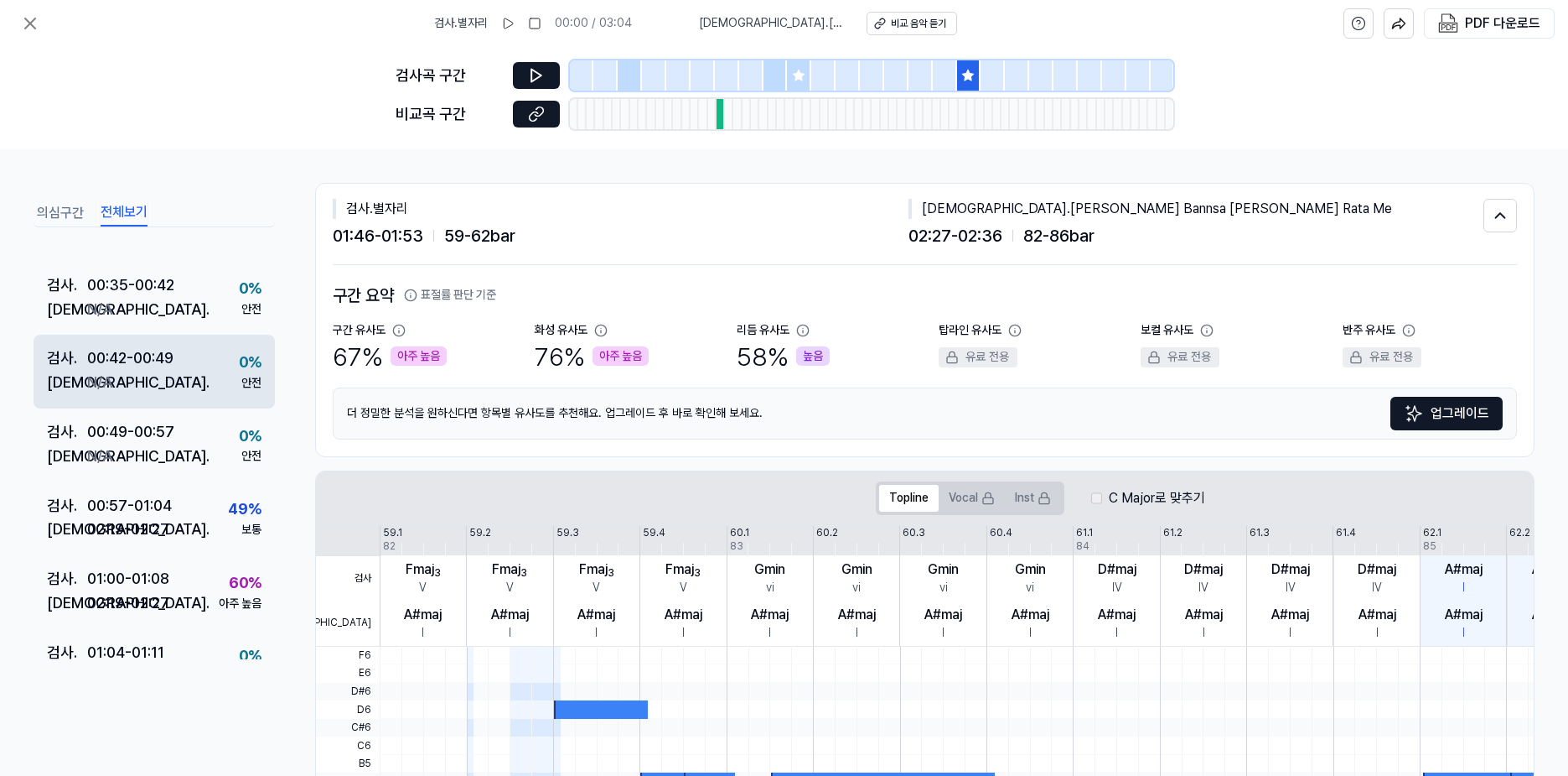
scroll to position [399, 0]
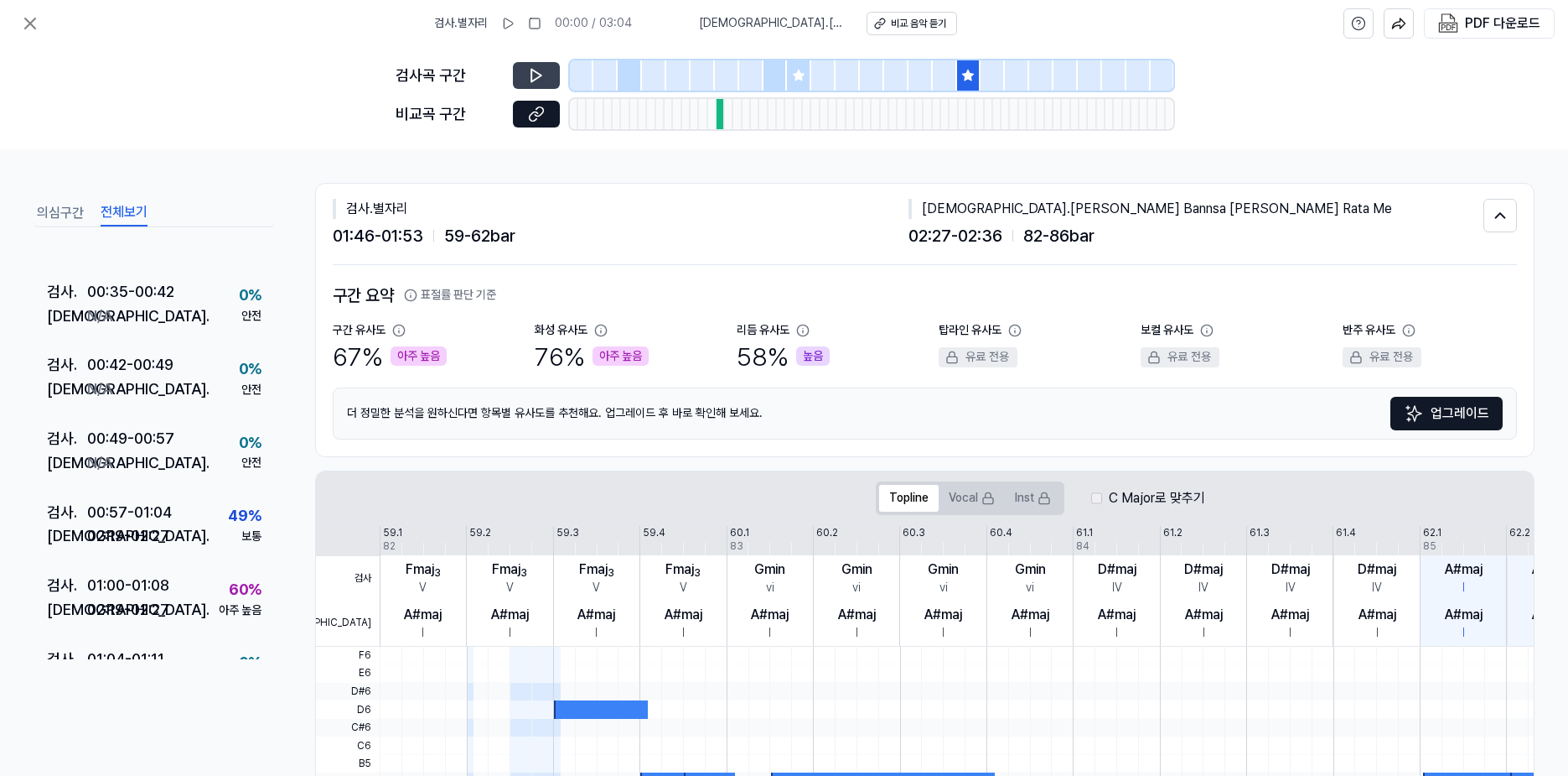
click at [543, 69] on icon at bounding box center [536, 75] width 17 height 17
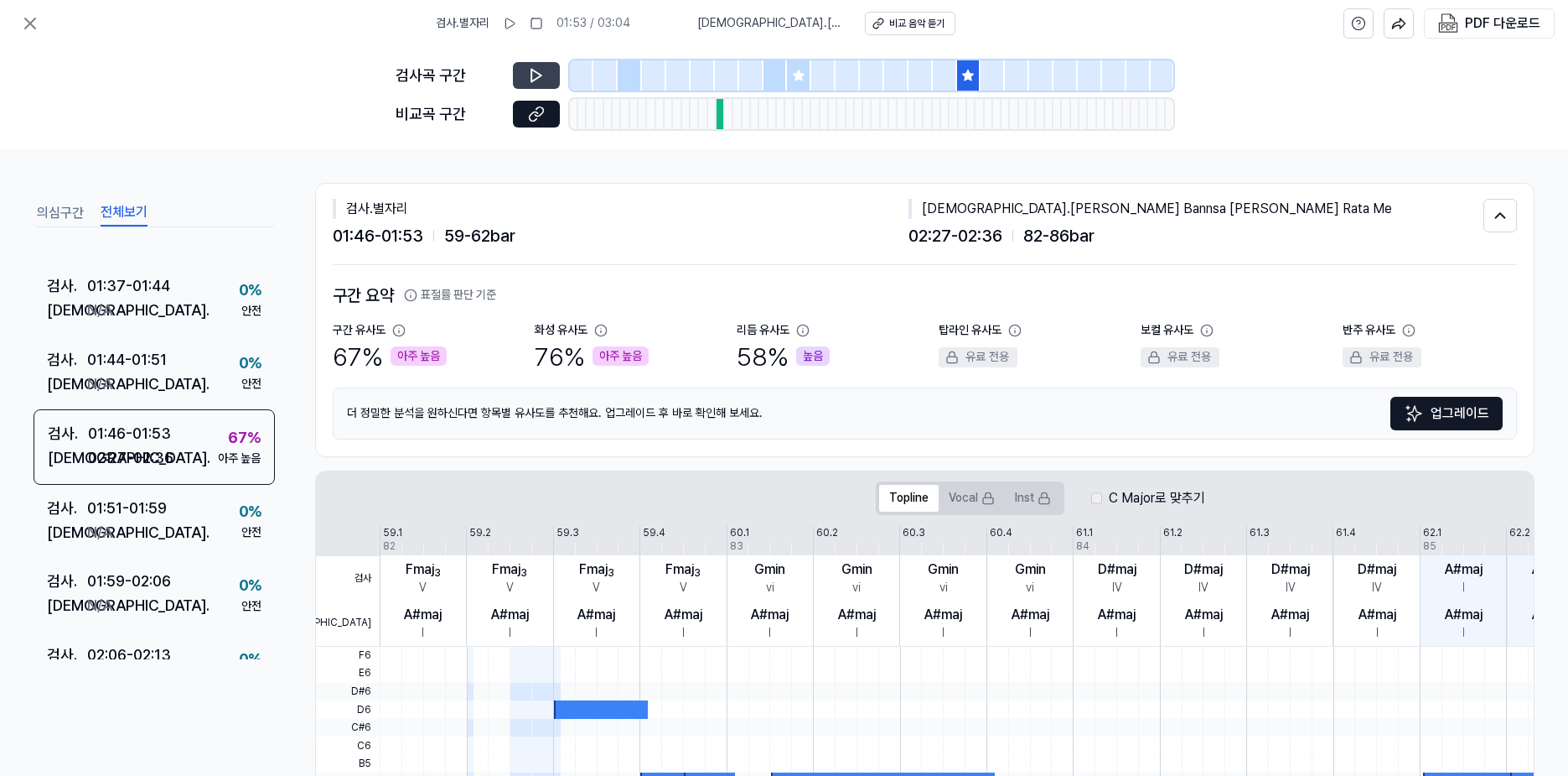
scroll to position [1067, 0]
click at [798, 79] on icon at bounding box center [797, 74] width 11 height 11
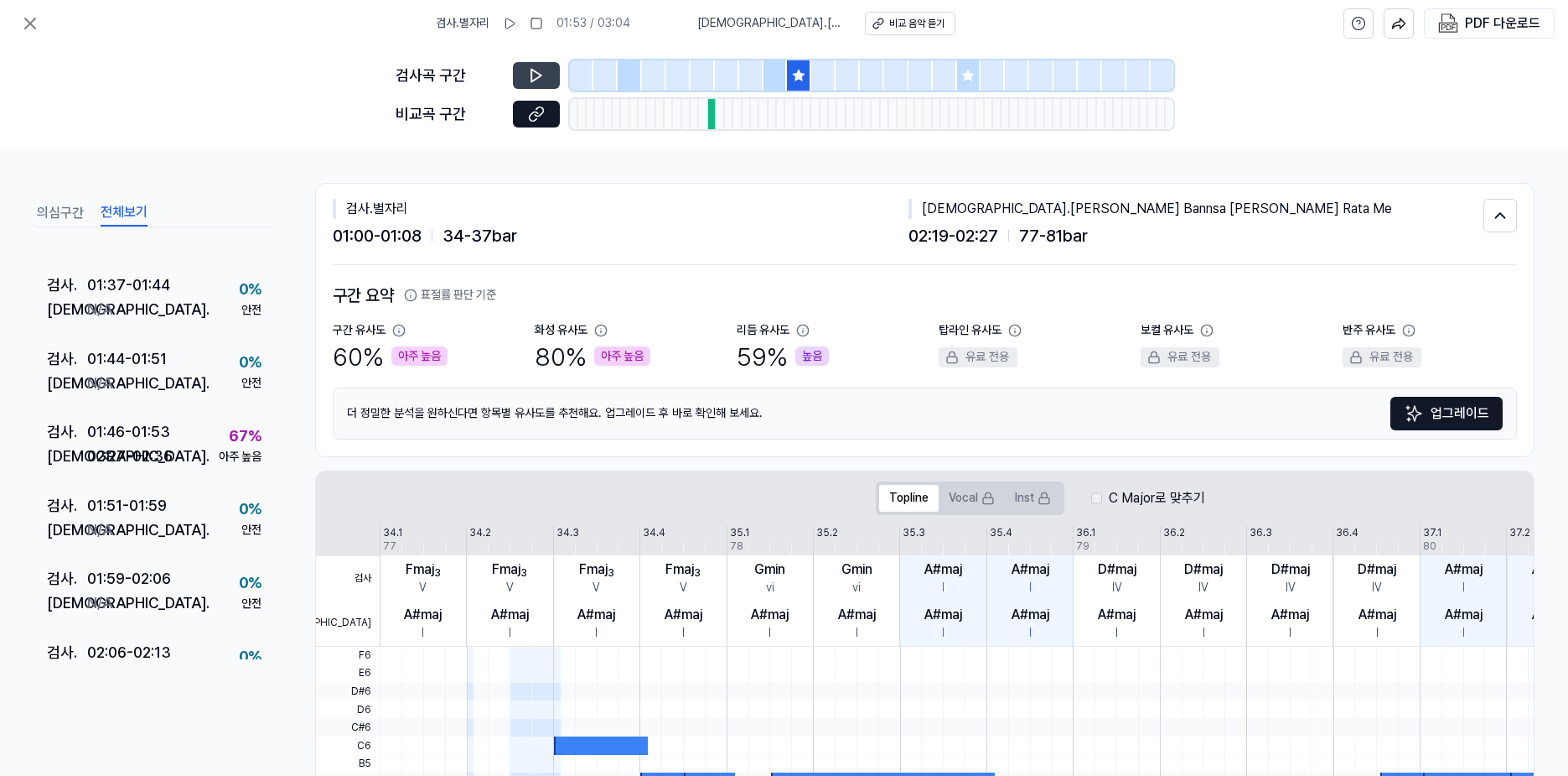
click at [544, 73] on icon at bounding box center [536, 75] width 17 height 17
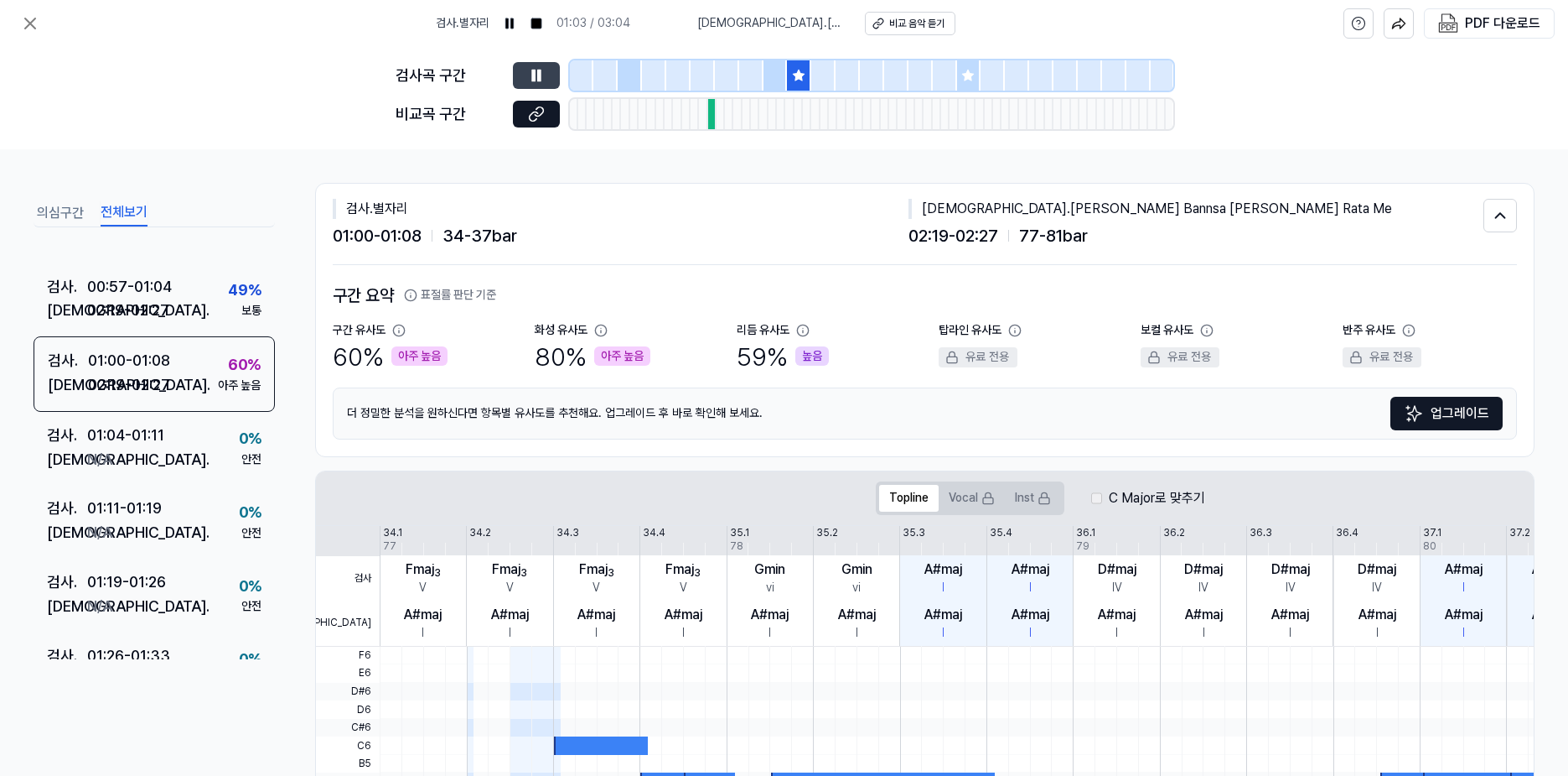
scroll to position [624, 0]
